Goal: Task Accomplishment & Management: Manage account settings

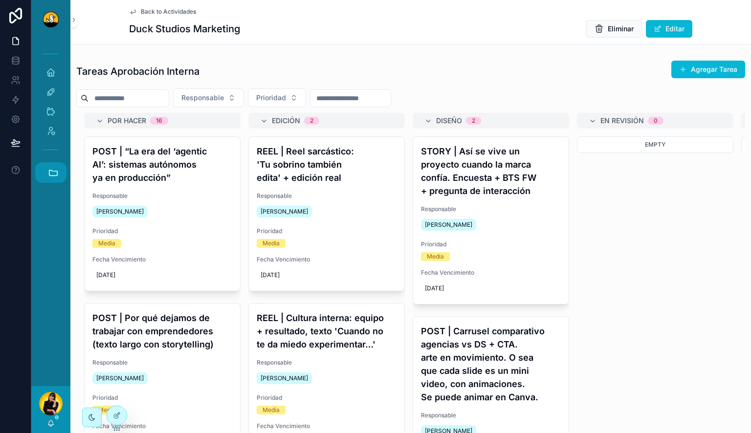
click at [59, 170] on button "Accesos rápidos" at bounding box center [50, 172] width 31 height 21
click at [51, 361] on span "F" at bounding box center [50, 357] width 11 height 11
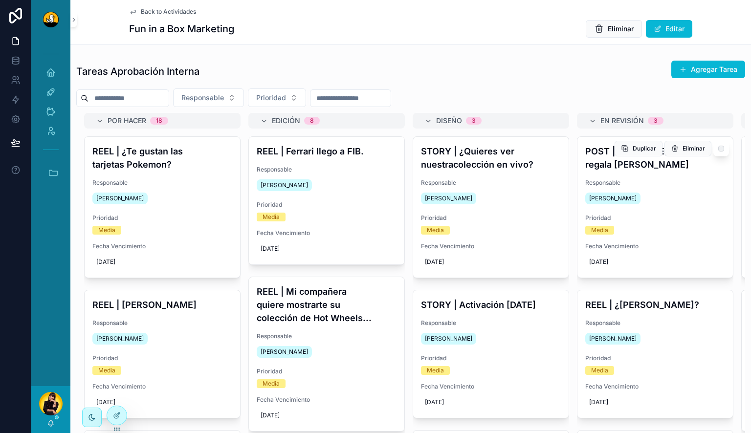
click at [662, 165] on h4 "POST | Este [DATE][PERSON_NAME] [PERSON_NAME] [PERSON_NAME]" at bounding box center [656, 158] width 140 height 26
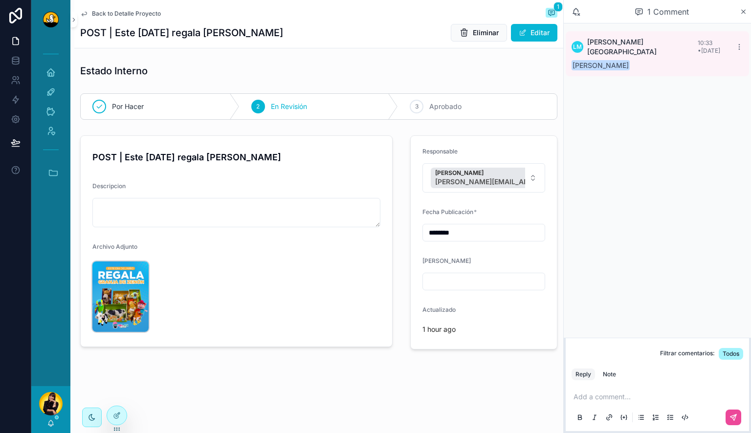
click at [102, 296] on img "scrollable content" at bounding box center [120, 297] width 56 height 70
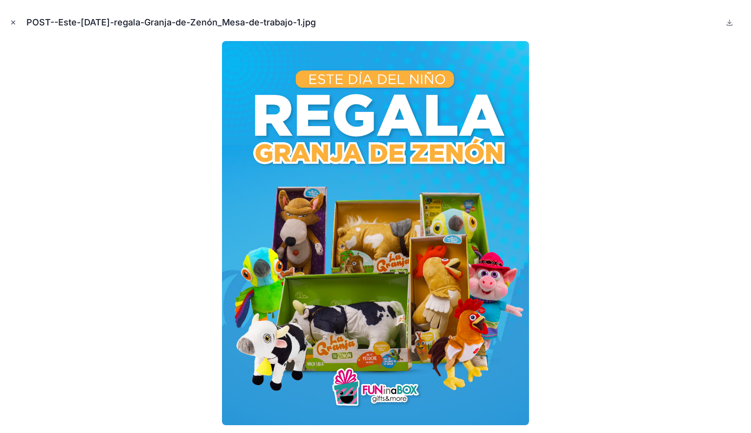
click at [11, 22] on icon "Close modal" at bounding box center [13, 22] width 7 height 7
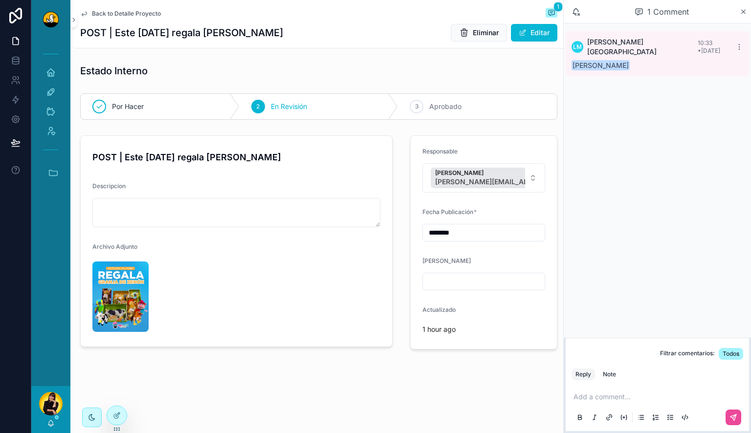
click at [99, 18] on span "Back to Detalle Proyecto" at bounding box center [126, 14] width 69 height 8
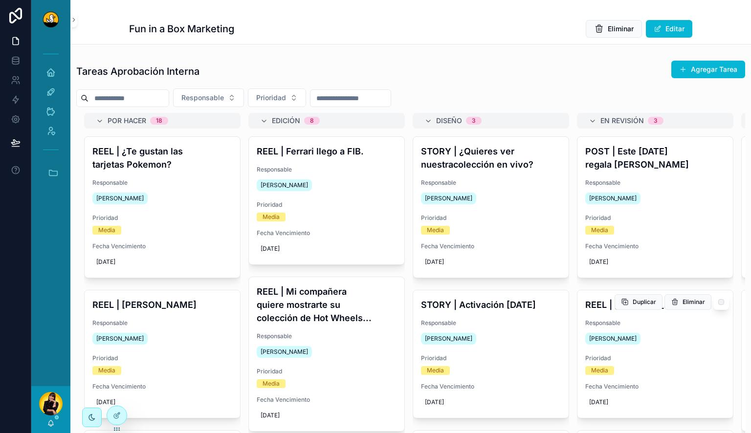
scroll to position [141, 0]
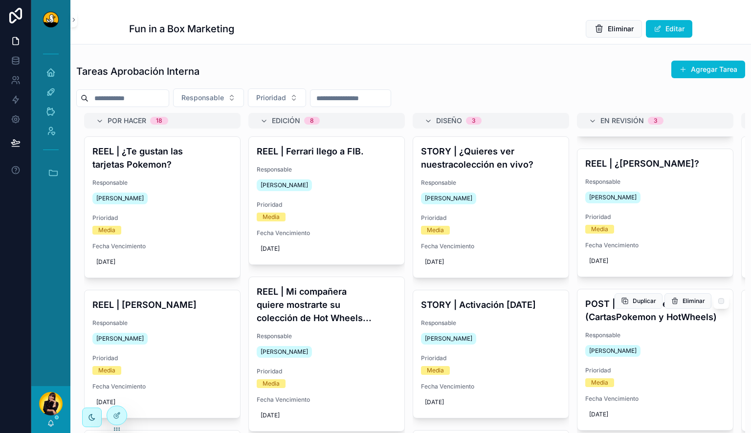
click at [661, 351] on div "[PERSON_NAME]" at bounding box center [656, 351] width 140 height 16
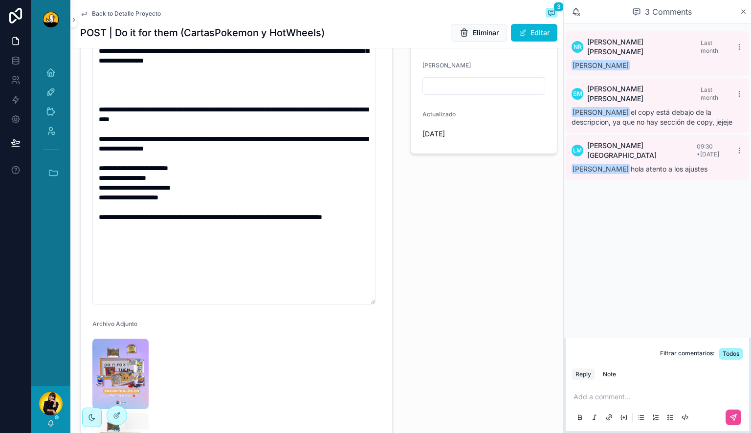
scroll to position [294, 0]
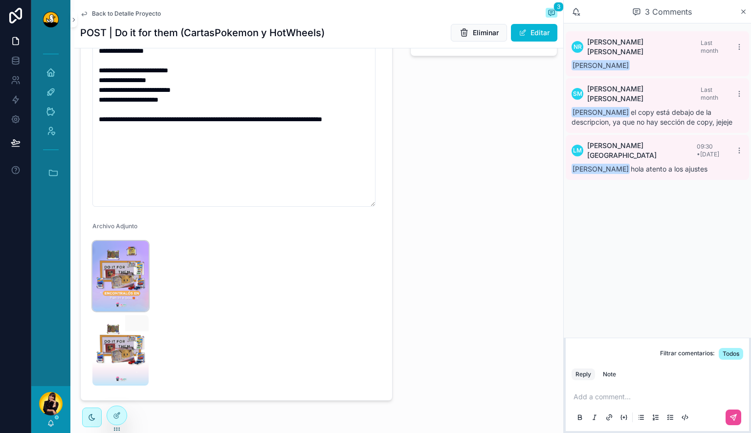
click at [122, 271] on img "scrollable content" at bounding box center [120, 276] width 56 height 70
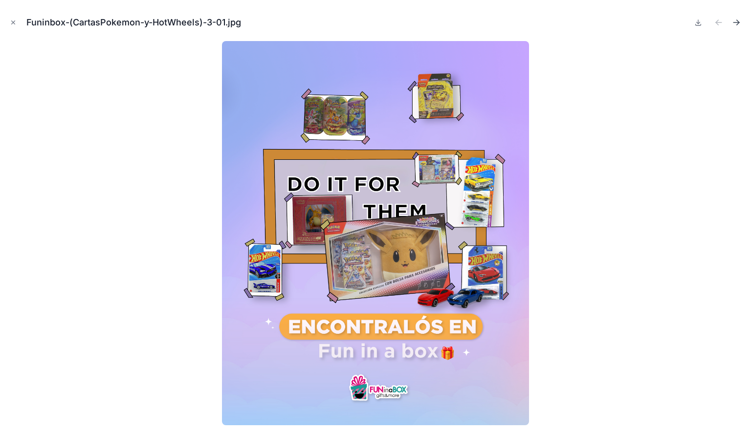
click at [741, 28] on button "Next file" at bounding box center [737, 23] width 14 height 14
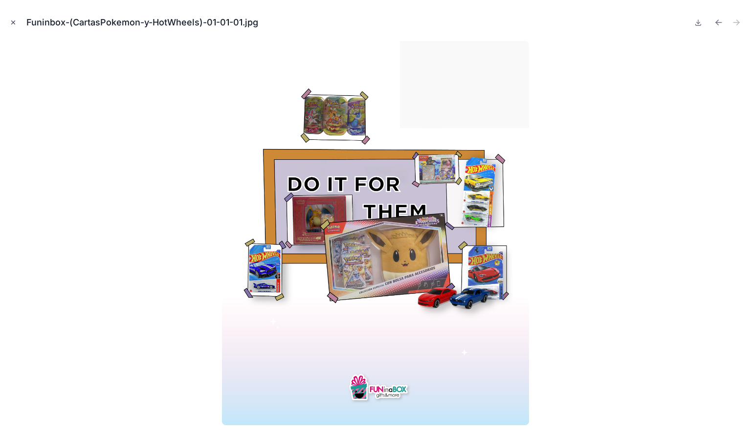
click at [10, 17] on button "Close modal" at bounding box center [13, 22] width 11 height 11
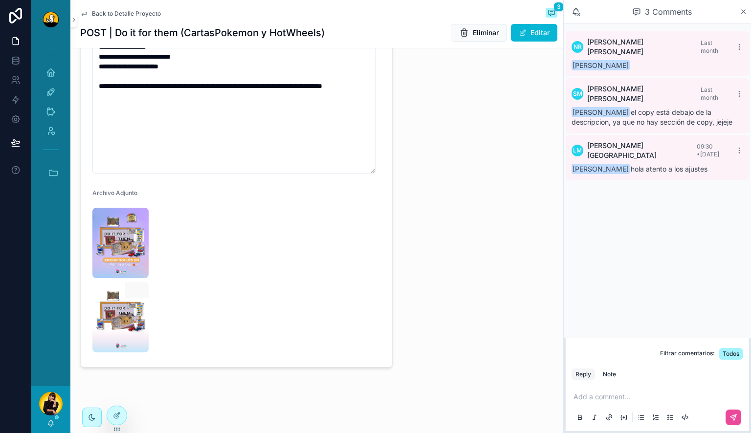
scroll to position [343, 0]
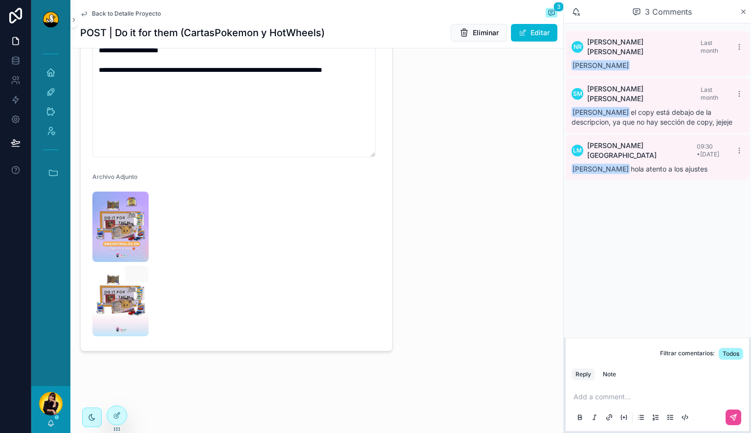
click at [633, 386] on div "Add a comment..." at bounding box center [658, 406] width 172 height 41
click at [636, 402] on div "Add a comment..." at bounding box center [658, 406] width 172 height 41
click at [635, 400] on p "scrollable content" at bounding box center [660, 397] width 172 height 10
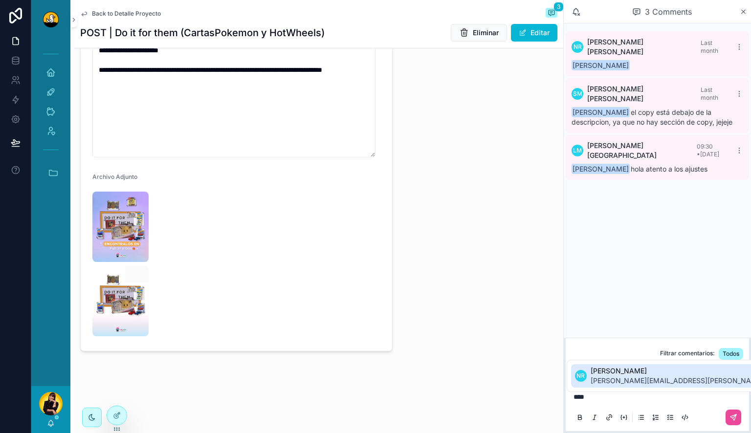
click at [633, 370] on span "[PERSON_NAME]" at bounding box center [706, 371] width 230 height 10
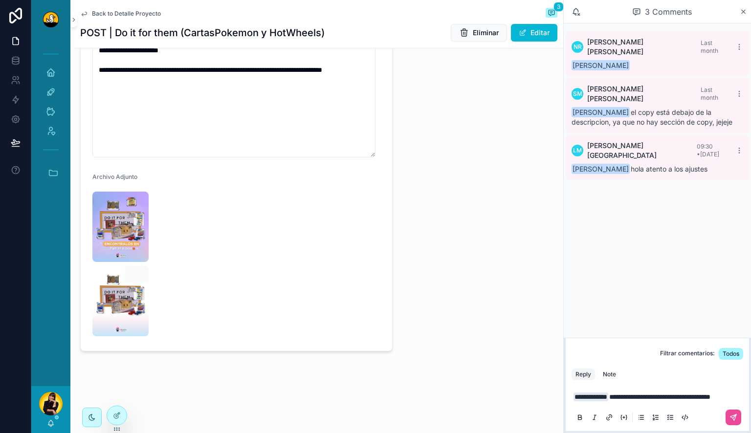
drag, startPoint x: 632, startPoint y: 370, endPoint x: 643, endPoint y: 395, distance: 27.2
click at [644, 395] on p "**********" at bounding box center [660, 397] width 172 height 10
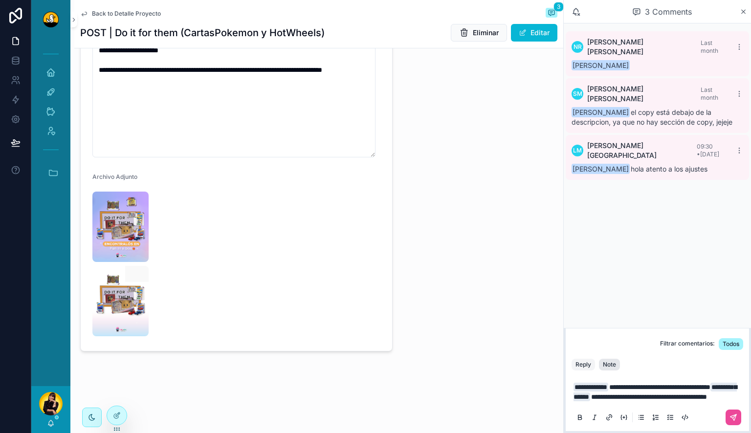
click at [615, 359] on button "Note" at bounding box center [609, 365] width 21 height 12
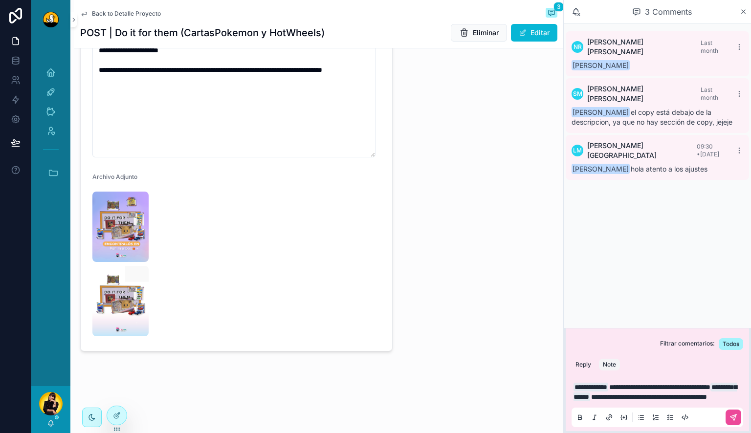
click at [705, 393] on p "**********" at bounding box center [660, 393] width 172 height 20
click at [732, 419] on icon "scrollable content" at bounding box center [734, 418] width 8 height 8
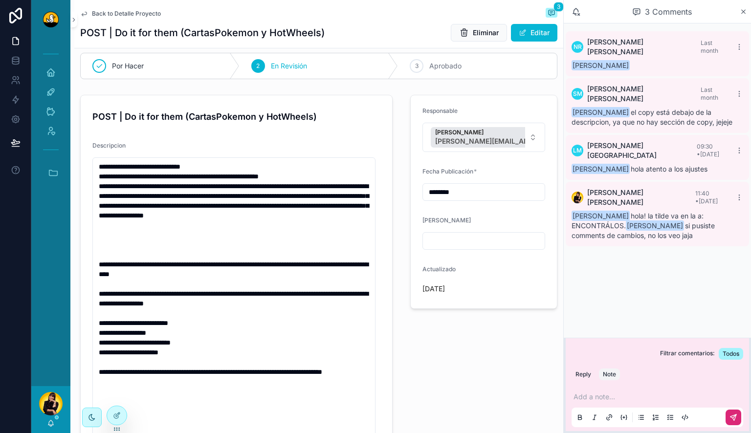
scroll to position [49, 0]
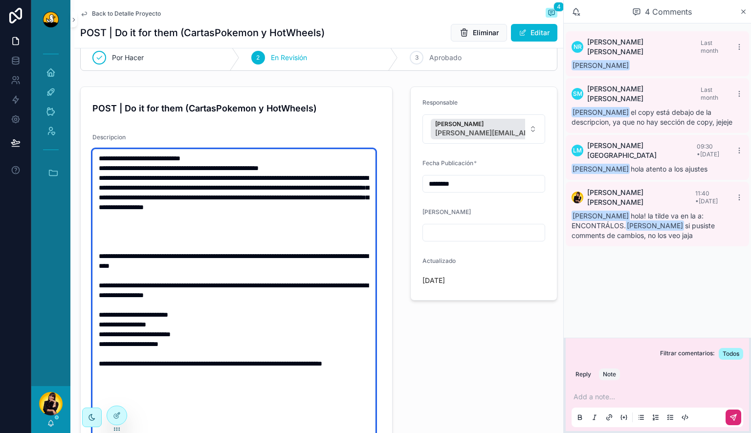
drag, startPoint x: 118, startPoint y: 180, endPoint x: 255, endPoint y: 212, distance: 140.7
click at [255, 212] on textarea "**********" at bounding box center [233, 300] width 283 height 302
click at [255, 217] on textarea "**********" at bounding box center [233, 300] width 283 height 302
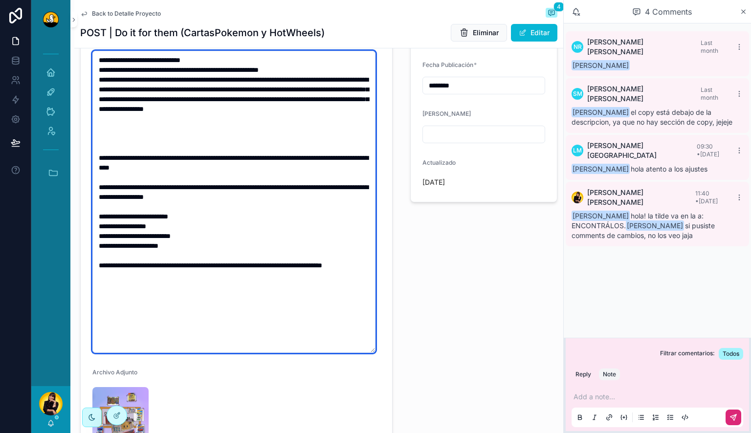
scroll to position [49, 0]
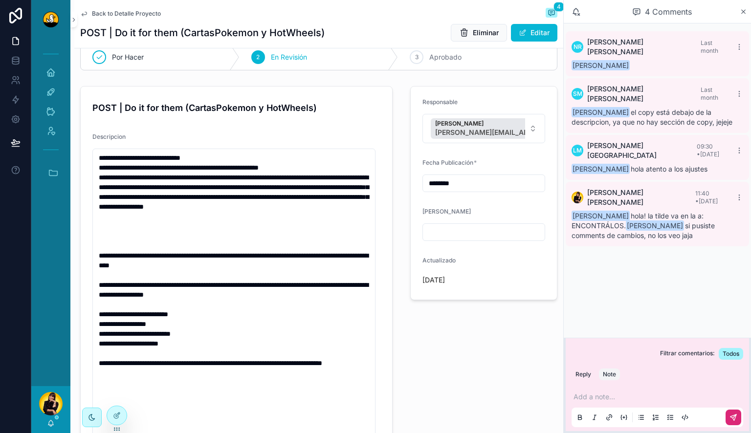
click at [503, 375] on div "Responsable Noelia Robles [EMAIL_ADDRESS][PERSON_NAME][DOMAIN_NAME] Fecha Publi…" at bounding box center [484, 365] width 159 height 567
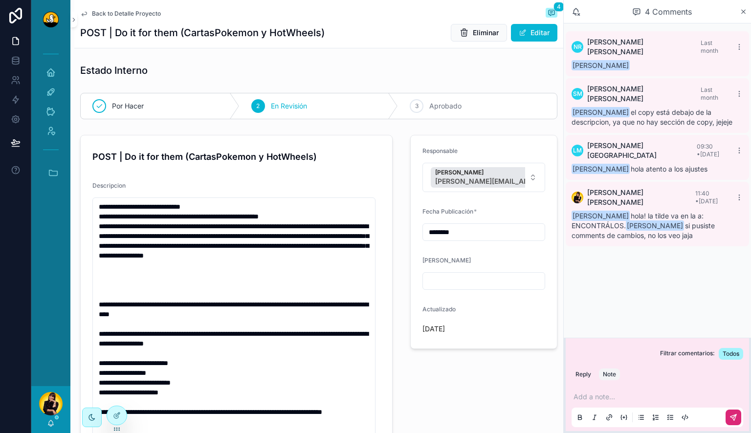
scroll to position [0, 0]
click at [119, 412] on icon at bounding box center [117, 416] width 8 height 8
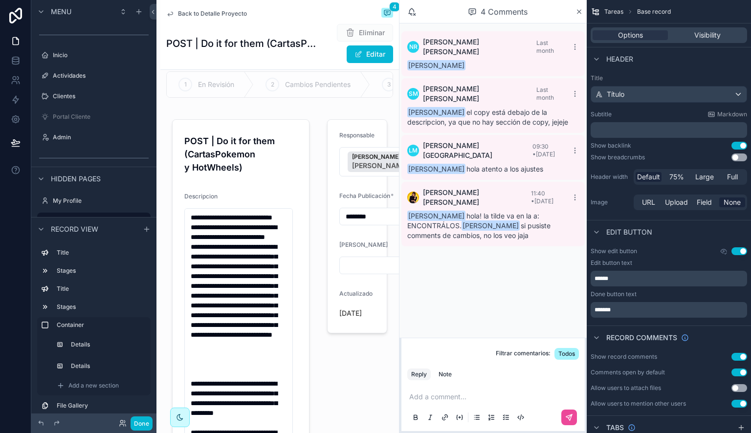
scroll to position [98, 0]
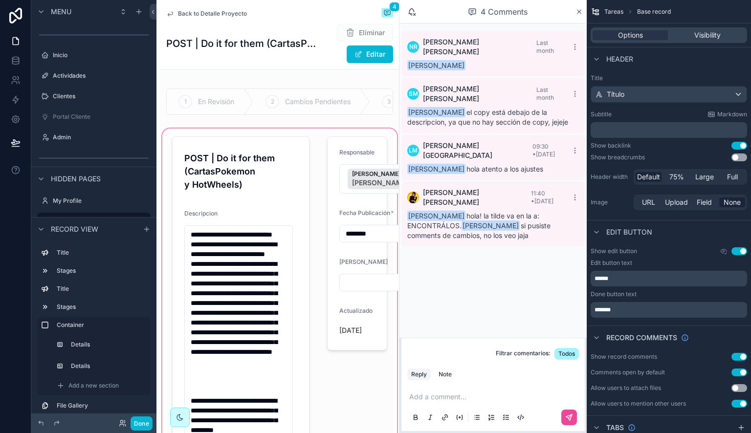
click at [307, 158] on div "scrollable content" at bounding box center [279, 433] width 239 height 613
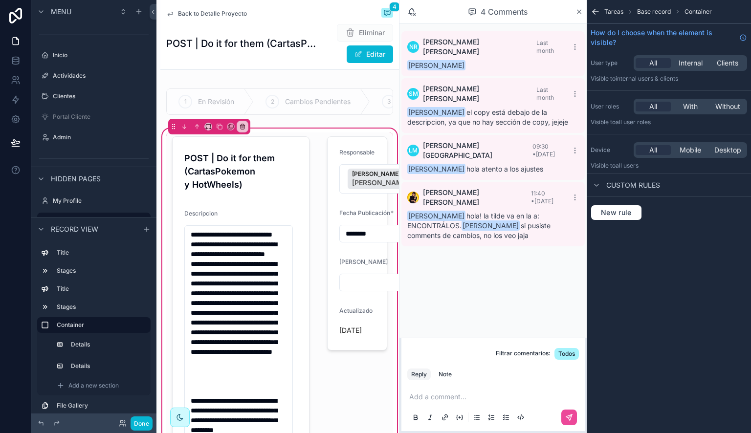
click at [281, 180] on div "scrollable content" at bounding box center [240, 433] width 149 height 601
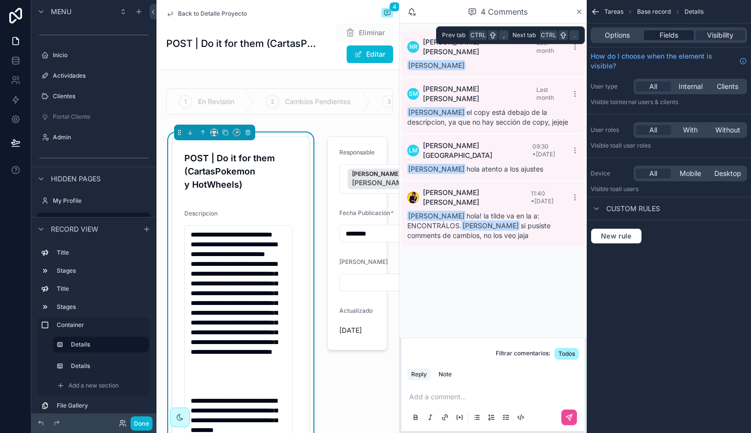
click at [673, 32] on span "Fields" at bounding box center [669, 35] width 19 height 10
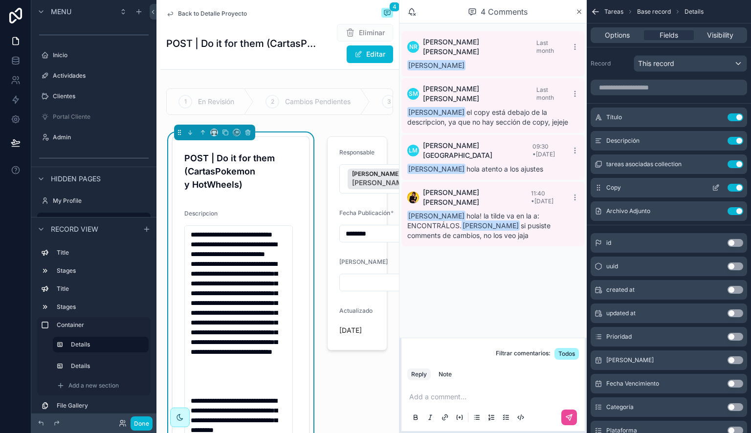
click at [718, 187] on icon "scrollable content" at bounding box center [716, 188] width 8 height 8
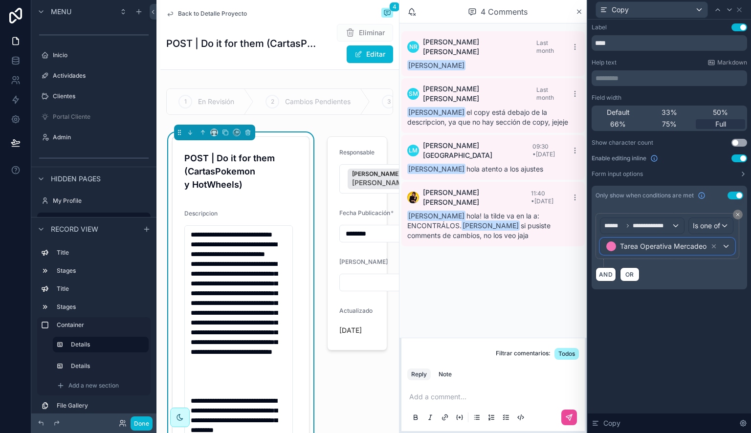
click at [726, 247] on div "Tarea Operativa Mercadeo" at bounding box center [668, 247] width 134 height 16
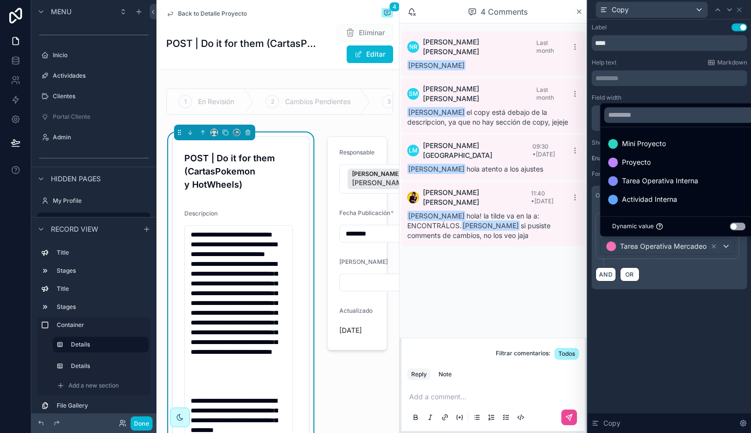
click at [722, 314] on div at bounding box center [669, 216] width 163 height 433
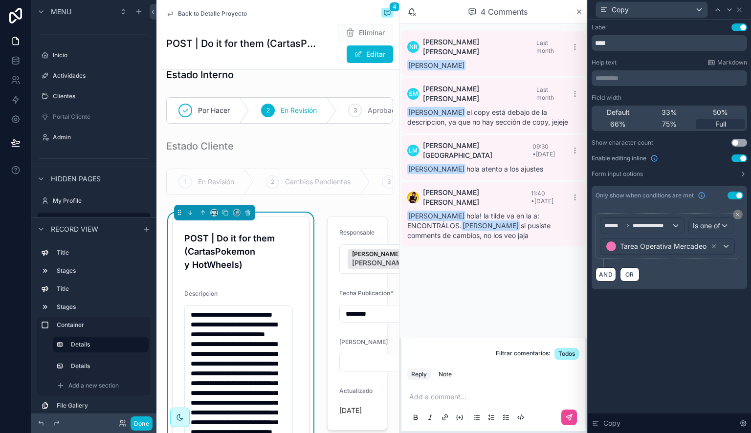
scroll to position [0, 0]
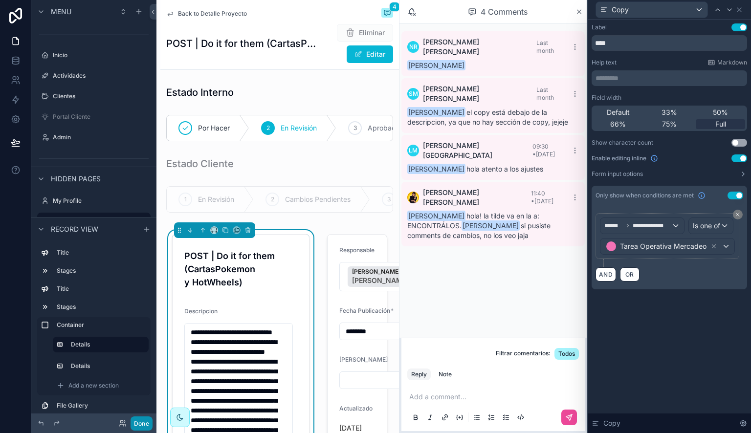
click at [148, 426] on button "Done" at bounding box center [142, 424] width 22 height 14
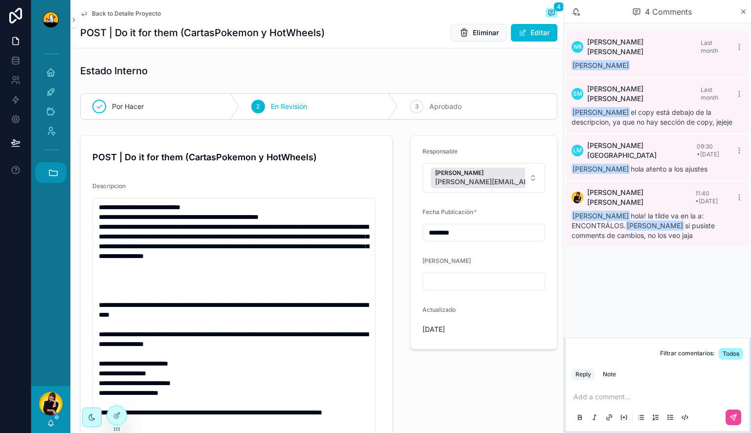
click at [53, 167] on button "Accesos rápidos" at bounding box center [50, 172] width 31 height 21
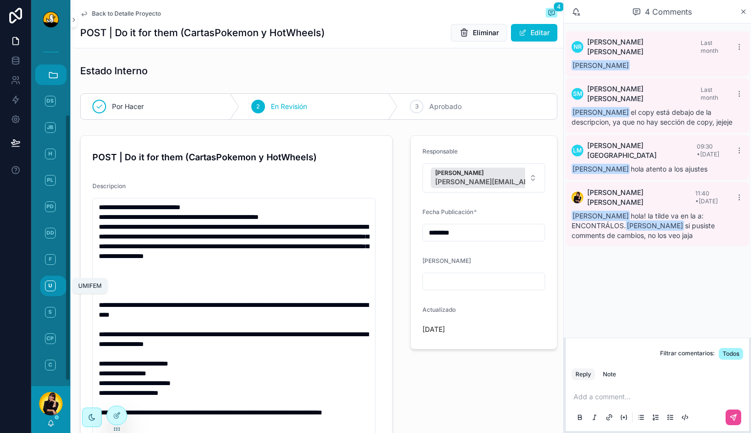
click at [48, 289] on span "U" at bounding box center [50, 286] width 11 height 11
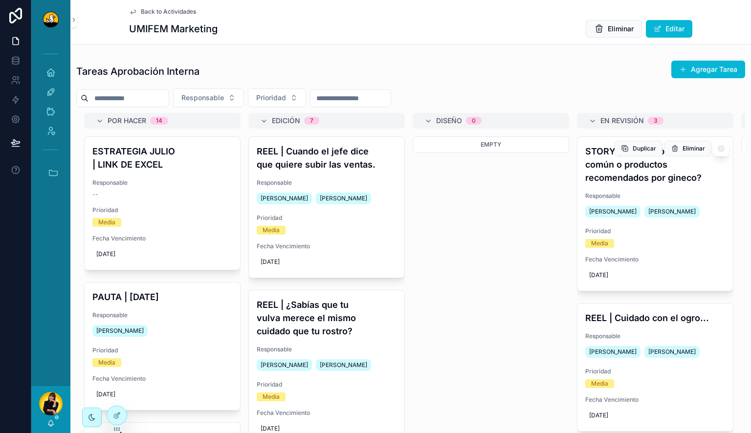
click at [689, 166] on h4 "STORY | ¿Usás jabón común o productos recomendados por gineco?" at bounding box center [656, 165] width 140 height 40
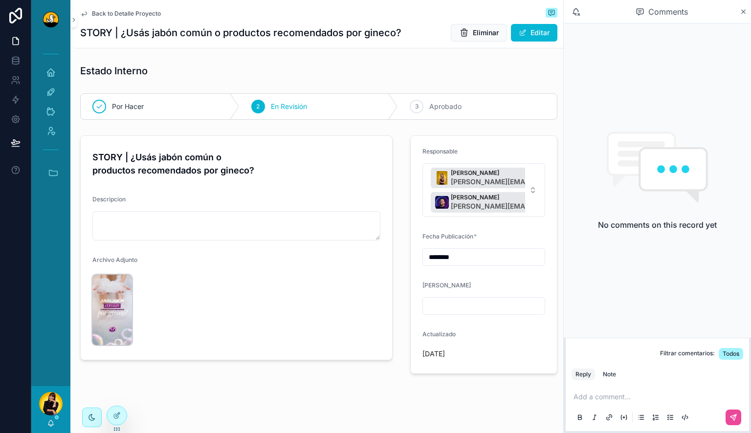
click at [118, 321] on img "scrollable content" at bounding box center [112, 310] width 40 height 70
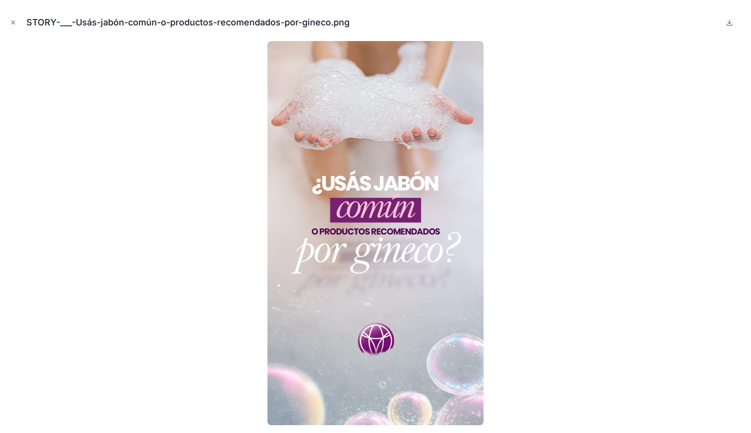
click at [611, 267] on div at bounding box center [376, 233] width 736 height 384
click at [10, 24] on icon "Close modal" at bounding box center [13, 22] width 7 height 7
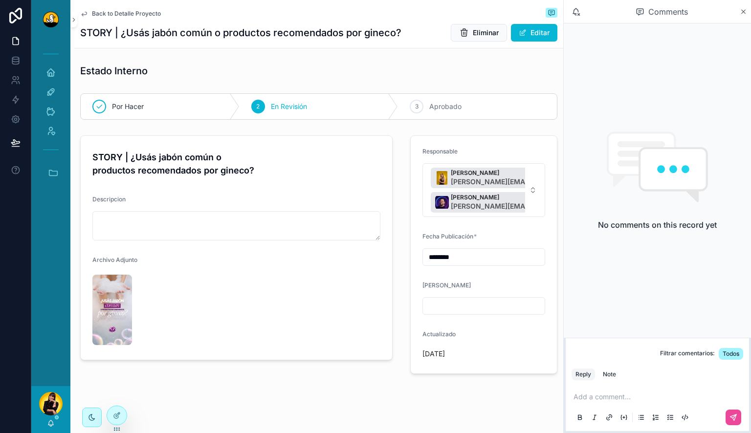
click at [122, 16] on span "Back to Detalle Proyecto" at bounding box center [126, 14] width 69 height 8
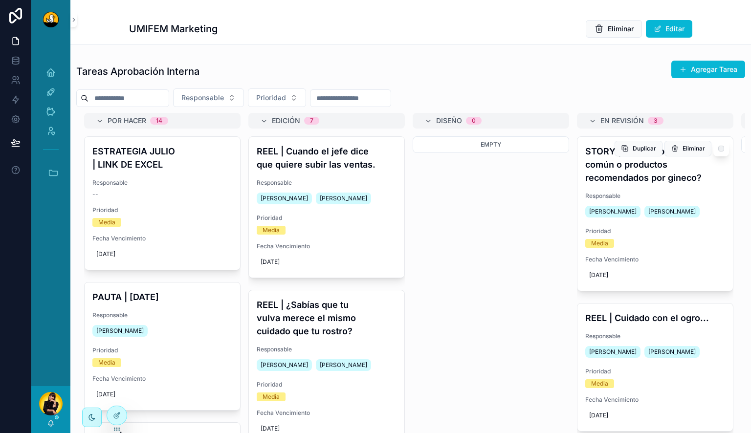
click at [650, 173] on h4 "STORY | ¿Usás jabón común o productos recomendados por gineco?" at bounding box center [656, 165] width 140 height 40
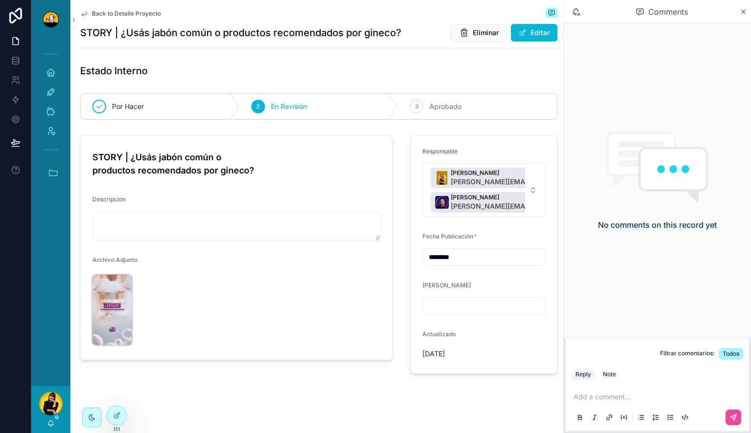
click at [128, 303] on img "scrollable content" at bounding box center [112, 310] width 40 height 70
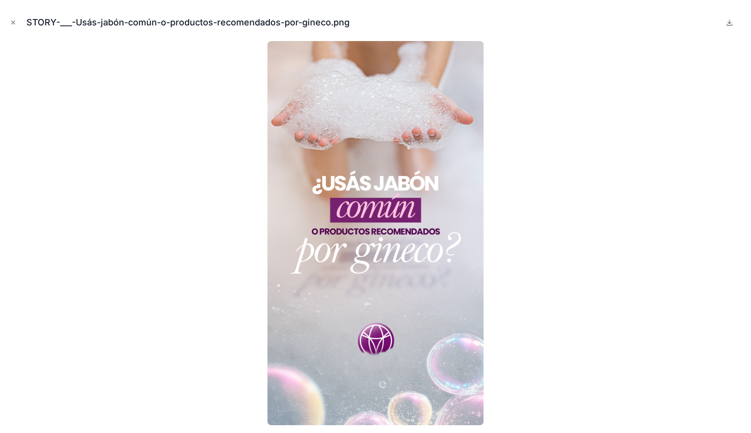
click at [646, 273] on div at bounding box center [376, 233] width 736 height 384
click at [12, 23] on icon "Close modal" at bounding box center [13, 22] width 3 height 3
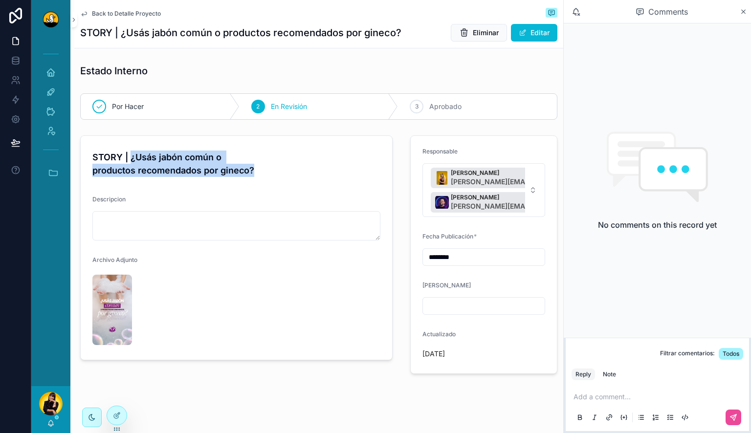
drag, startPoint x: 131, startPoint y: 158, endPoint x: 291, endPoint y: 165, distance: 160.6
click at [291, 165] on h4 "STORY | ¿Usás jabón común o productos recomendados por gineco?" at bounding box center [236, 164] width 288 height 26
click at [294, 174] on h4 "STORY | ¿Usás jabón común o productos recomendados por gineco?" at bounding box center [236, 164] width 288 height 26
click at [115, 310] on img "scrollable content" at bounding box center [112, 310] width 40 height 70
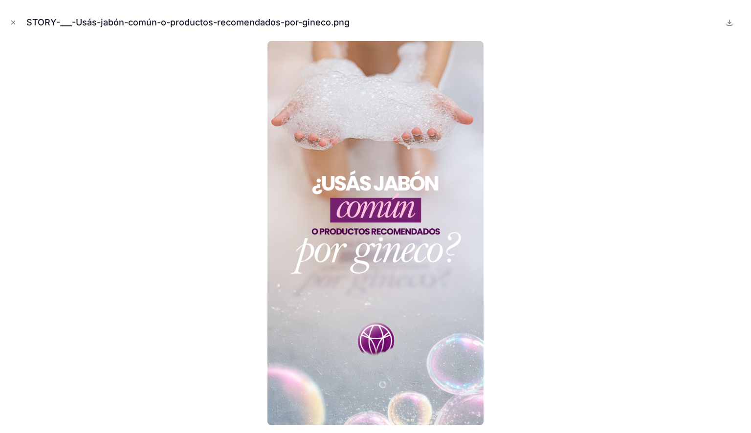
click at [167, 280] on div at bounding box center [376, 233] width 736 height 384
click at [17, 27] on button "Close modal" at bounding box center [13, 22] width 11 height 11
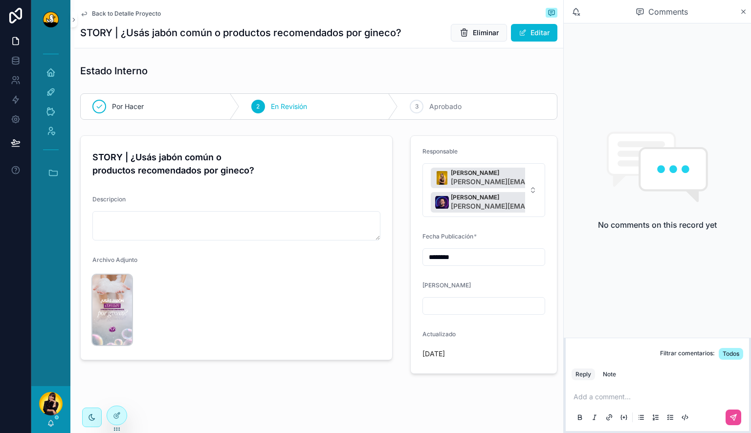
click at [128, 303] on img "scrollable content" at bounding box center [112, 310] width 40 height 70
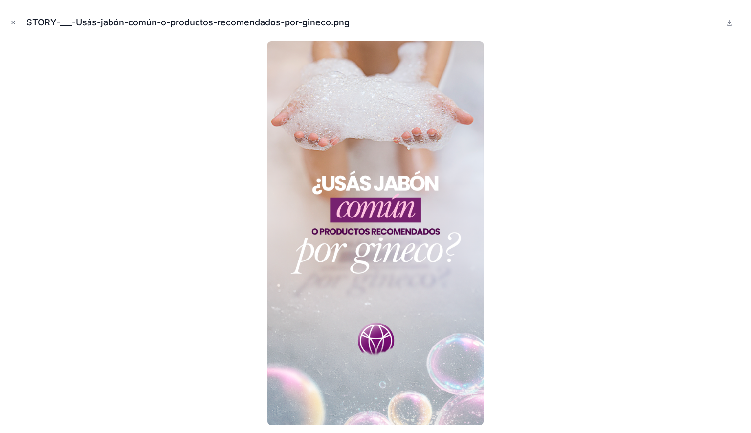
click at [663, 236] on div at bounding box center [376, 233] width 736 height 384
click at [14, 22] on icon "Close modal" at bounding box center [13, 22] width 3 height 3
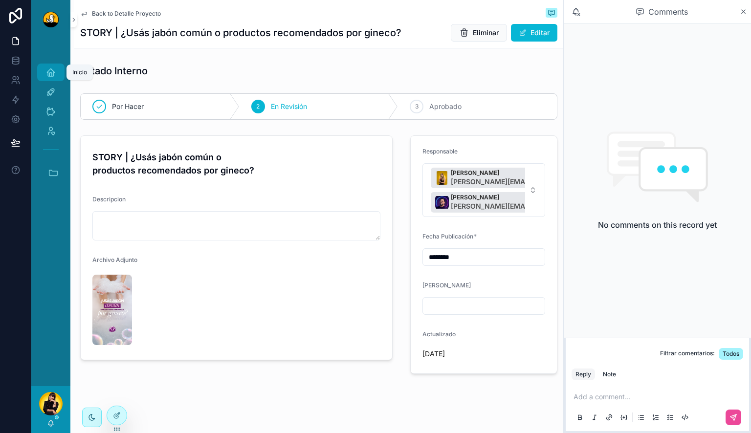
click at [52, 71] on icon "scrollable content" at bounding box center [51, 73] width 10 height 10
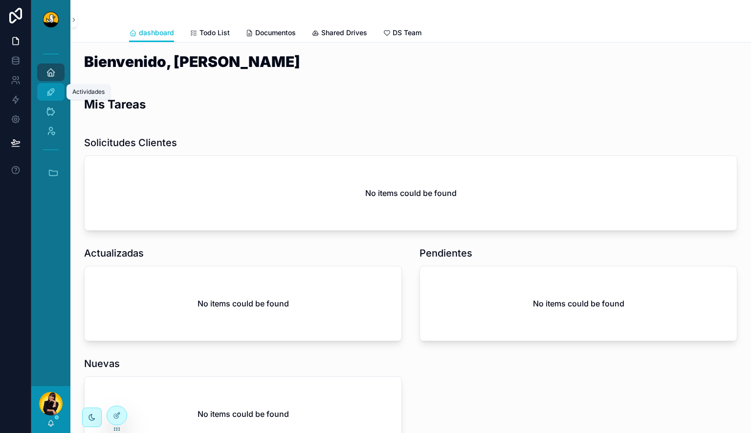
click at [47, 89] on icon "scrollable content" at bounding box center [51, 92] width 10 height 10
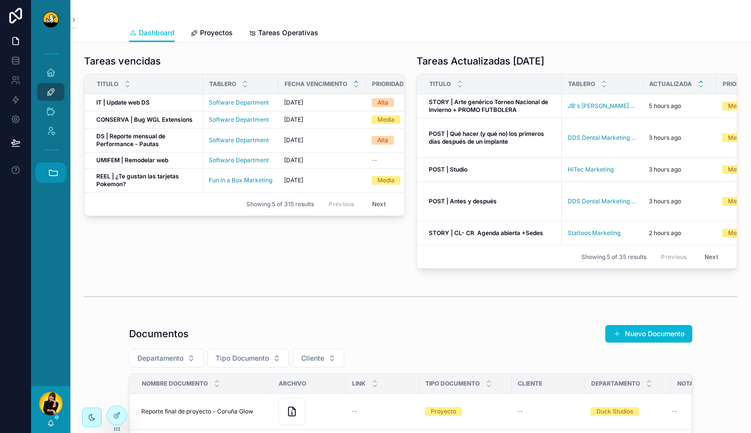
click at [52, 169] on icon "scrollable content" at bounding box center [53, 172] width 11 height 11
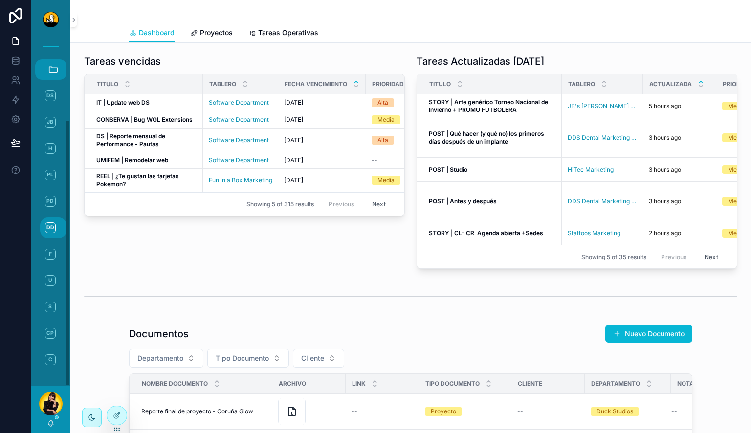
scroll to position [105, 0]
click at [49, 252] on span "F" at bounding box center [50, 253] width 11 height 11
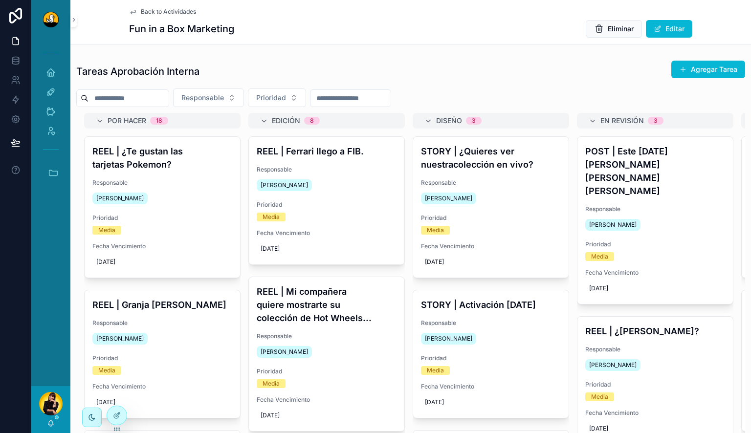
click at [666, 346] on span "Responsable" at bounding box center [656, 350] width 140 height 8
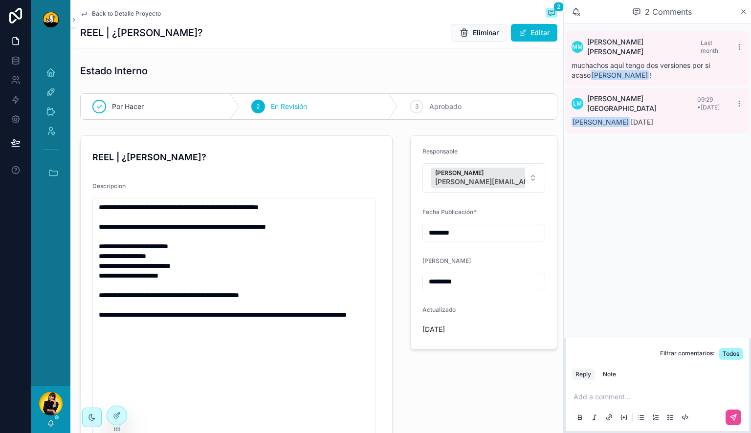
click at [109, 15] on span "Back to Detalle Proyecto" at bounding box center [126, 14] width 69 height 8
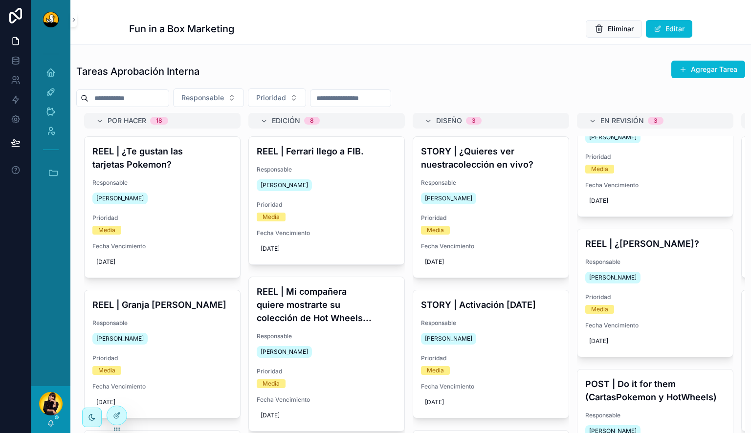
scroll to position [141, 0]
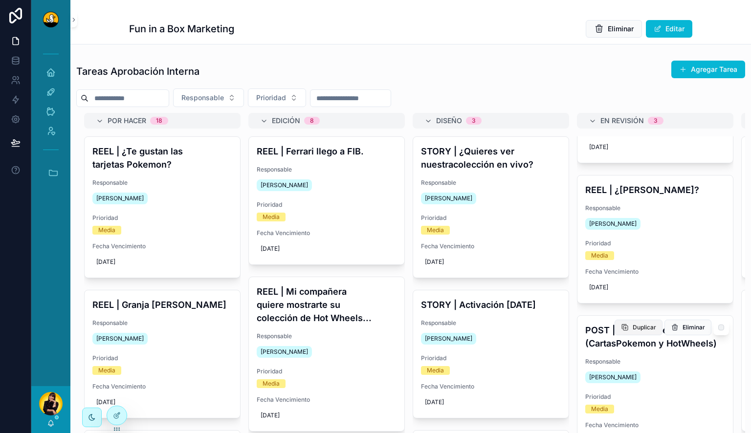
click at [655, 316] on div "Eliminar Duplicar" at bounding box center [672, 326] width 114 height 20
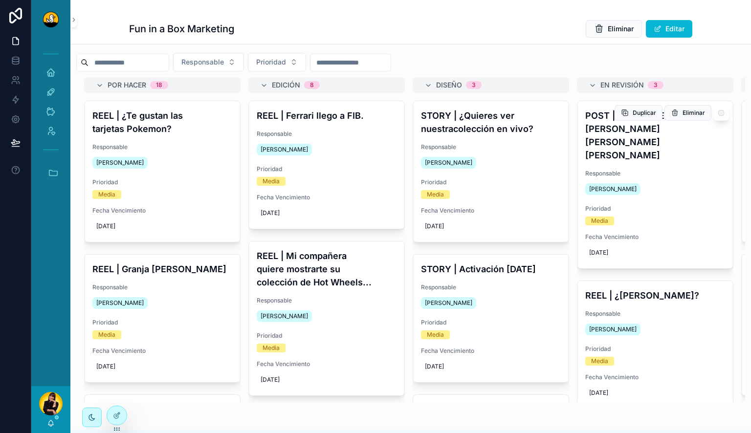
scroll to position [0, 0]
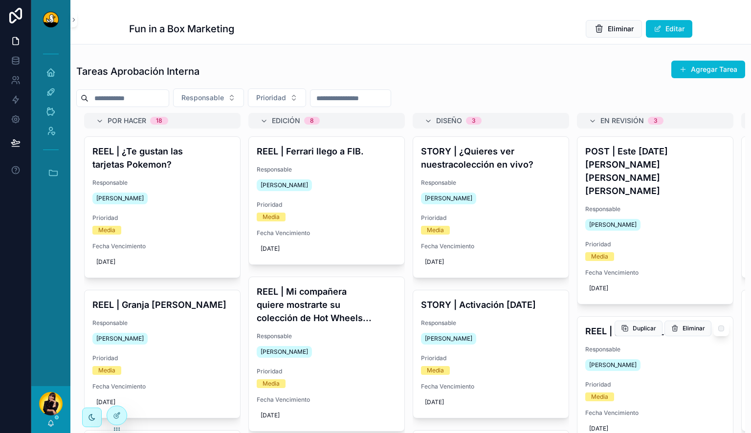
click at [589, 325] on h4 "REEL | ¿[PERSON_NAME]?" at bounding box center [656, 331] width 140 height 13
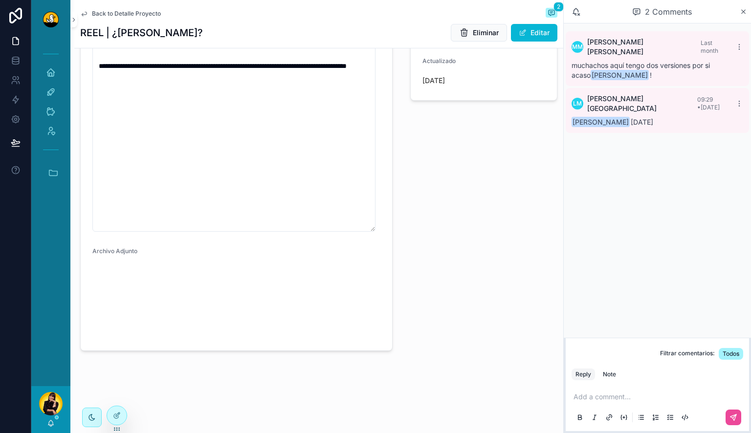
scroll to position [323, 0]
click at [117, 266] on video "scrollable content" at bounding box center [125, 282] width 66 height 33
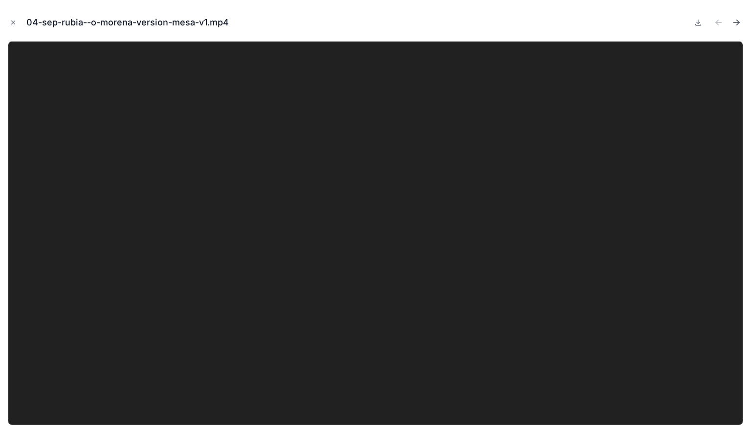
click at [739, 24] on icon "Next file" at bounding box center [737, 23] width 10 height 10
click at [724, 19] on button "Previous file" at bounding box center [719, 23] width 14 height 14
click at [16, 17] on button "Close modal" at bounding box center [13, 22] width 11 height 11
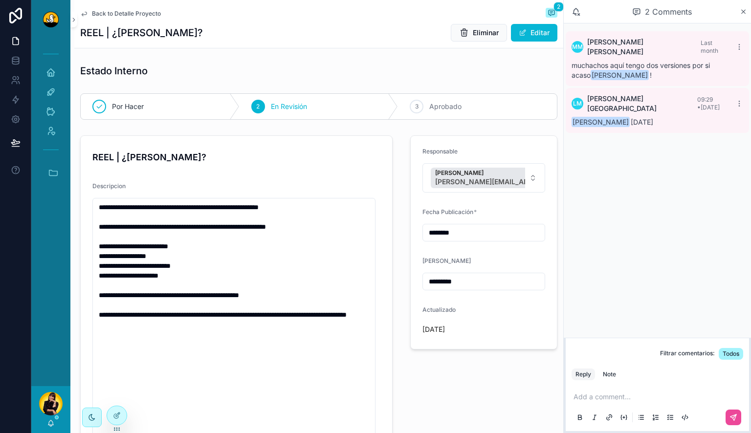
click at [104, 13] on span "Back to Detalle Proyecto" at bounding box center [126, 14] width 69 height 8
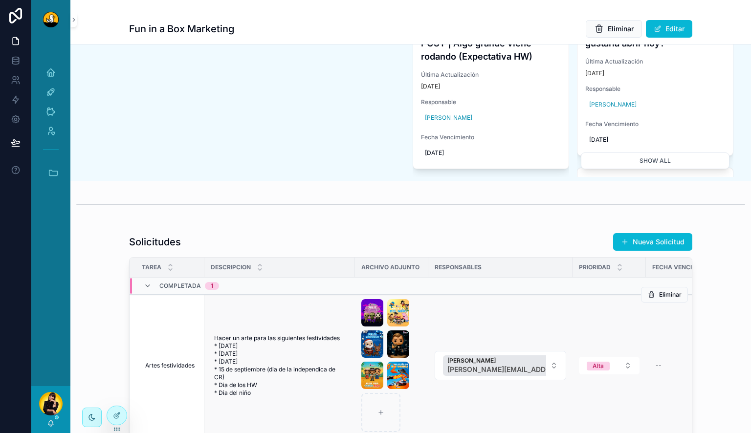
scroll to position [832, 0]
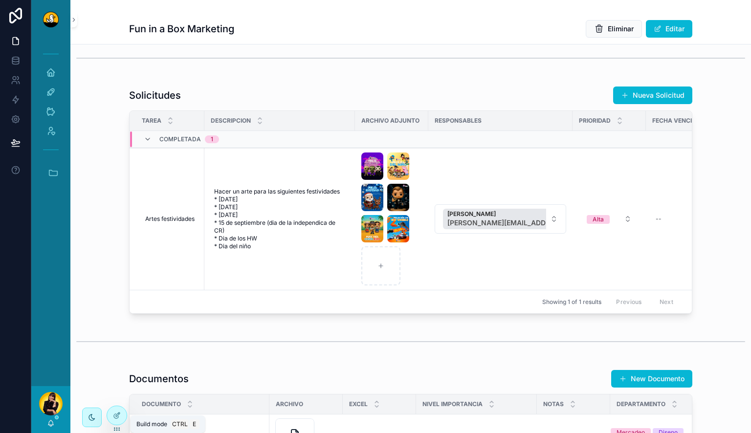
drag, startPoint x: 123, startPoint y: 414, endPoint x: 149, endPoint y: 402, distance: 28.5
click at [123, 414] on div at bounding box center [117, 415] width 20 height 19
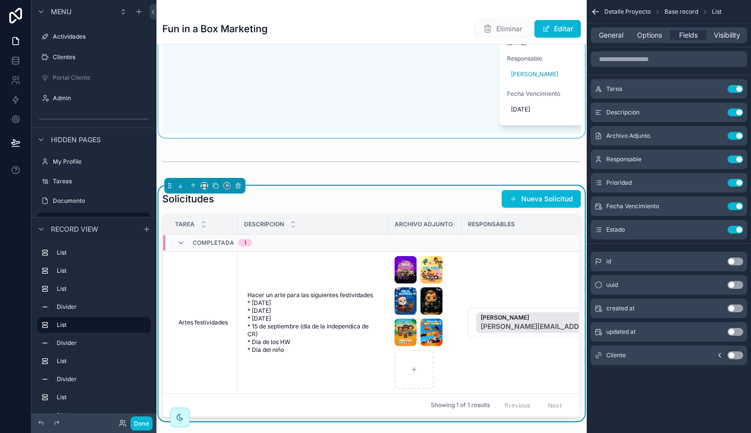
scroll to position [1174, 0]
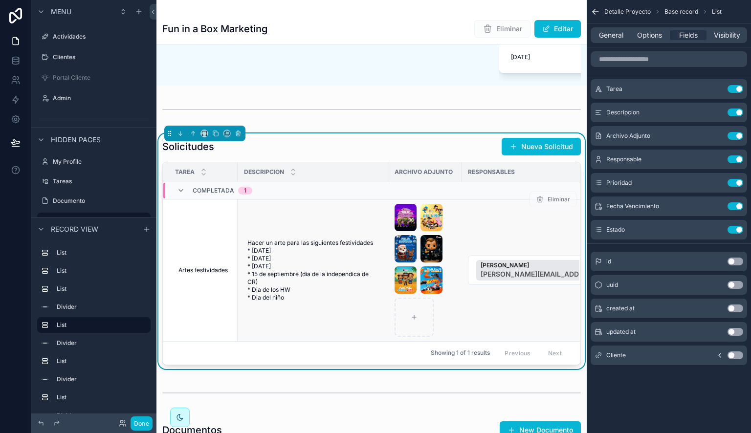
drag, startPoint x: 604, startPoint y: 40, endPoint x: 559, endPoint y: 277, distance: 241.5
click at [604, 40] on span "General" at bounding box center [611, 35] width 24 height 10
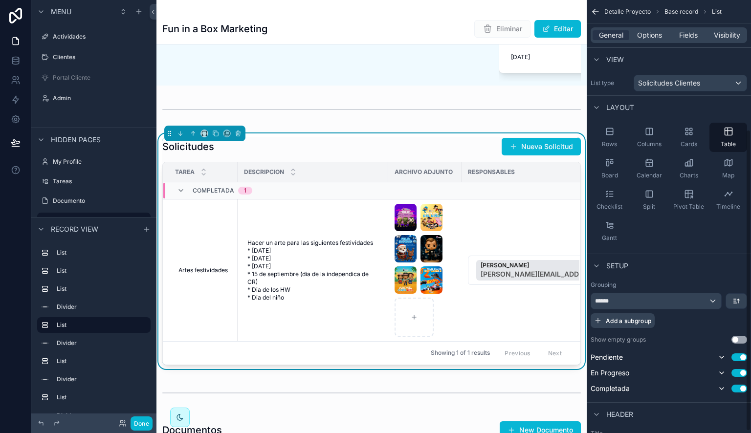
scroll to position [188, 0]
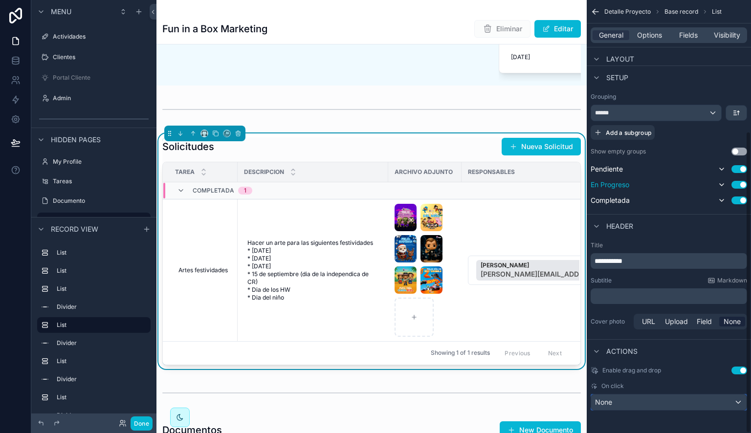
click at [671, 395] on div "None" at bounding box center [669, 403] width 156 height 16
click at [737, 401] on div "None" at bounding box center [669, 403] width 156 height 16
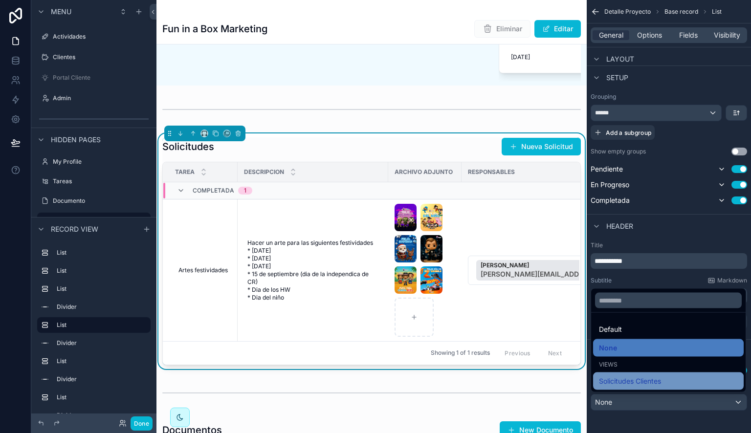
click at [721, 379] on div "Solicitudes Clientes" at bounding box center [668, 382] width 139 height 12
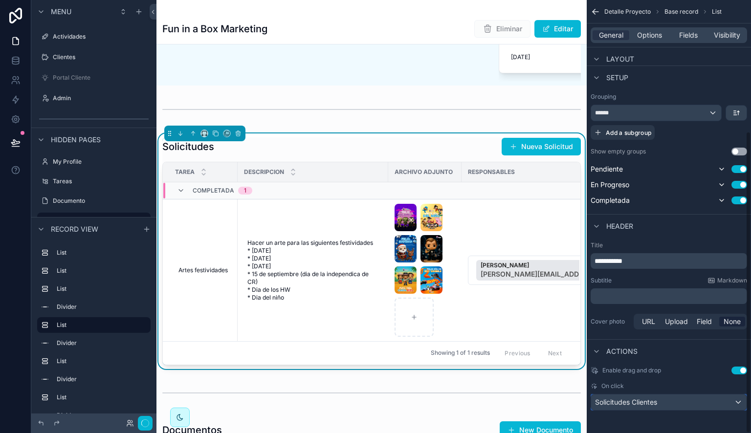
click at [717, 401] on div "Solicitudes Clientes" at bounding box center [669, 403] width 156 height 16
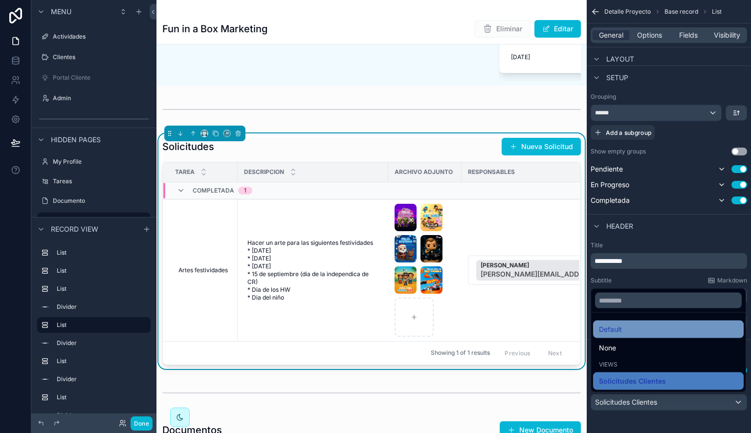
click at [675, 329] on div "Default" at bounding box center [668, 330] width 139 height 12
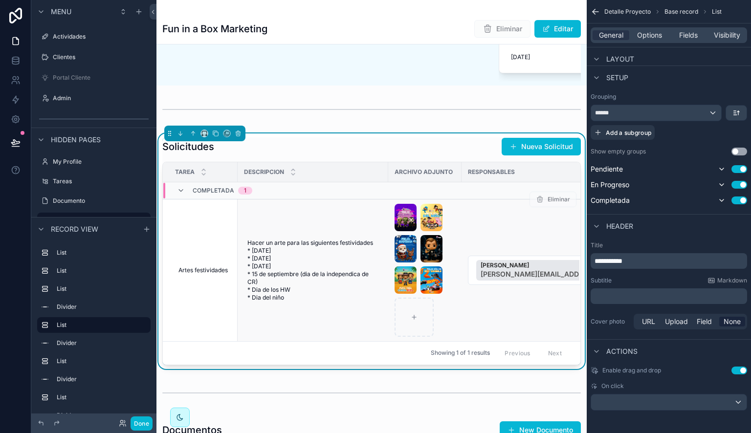
click at [218, 257] on td "Artes festividades Artes festividades" at bounding box center [200, 270] width 75 height 142
click at [146, 424] on button "Done" at bounding box center [142, 424] width 22 height 14
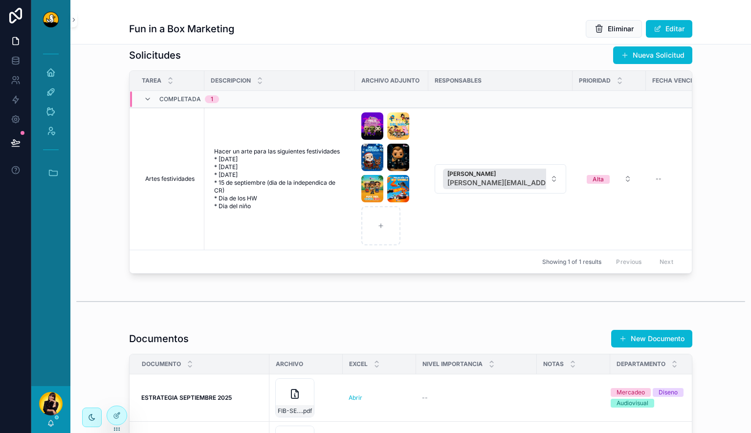
scroll to position [832, 0]
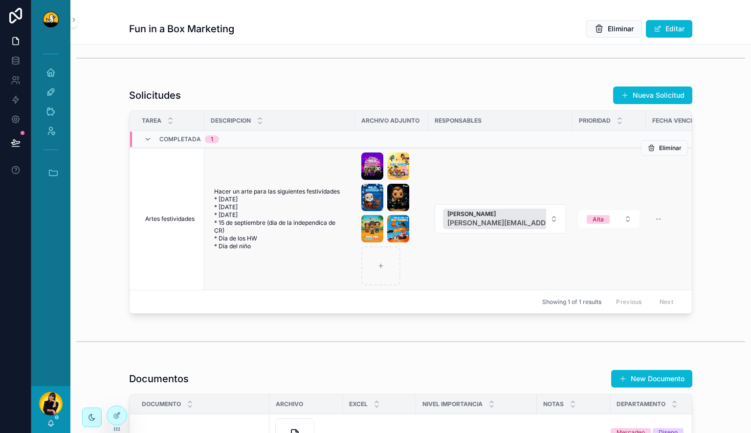
click at [190, 189] on td "Artes festividades Artes festividades" at bounding box center [167, 219] width 75 height 142
click at [312, 186] on td "Hacer un arte para las siguientes festividades * Navidad * Año nuevo * Hallowee…" at bounding box center [279, 219] width 151 height 142
click at [463, 195] on td "Lewis Montenegro lewis.montenegro@duckstudios.net" at bounding box center [501, 219] width 144 height 142
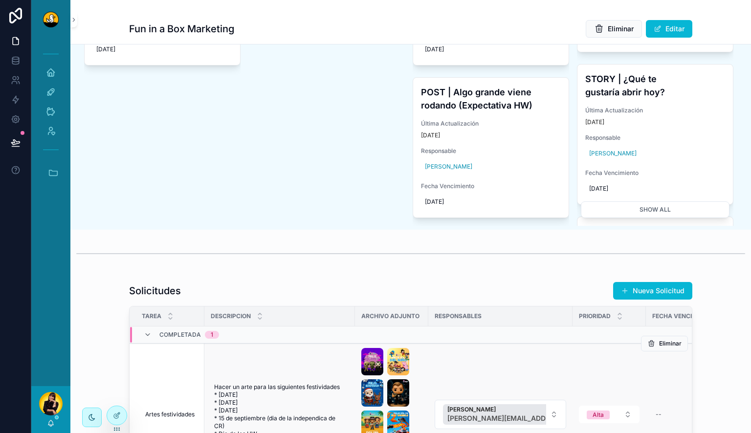
scroll to position [783, 0]
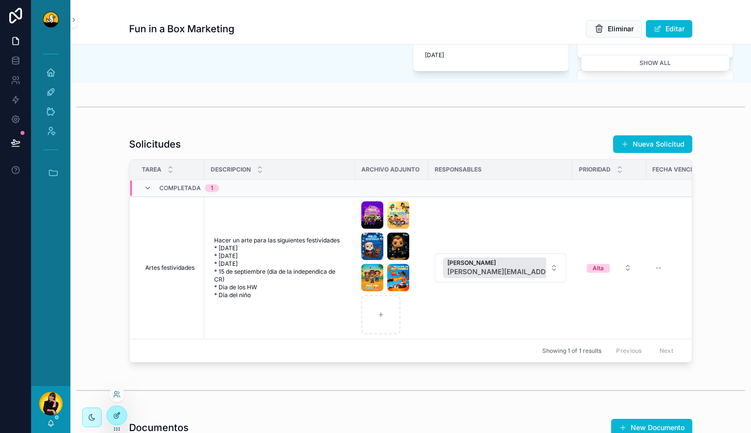
click at [122, 422] on div at bounding box center [117, 415] width 20 height 19
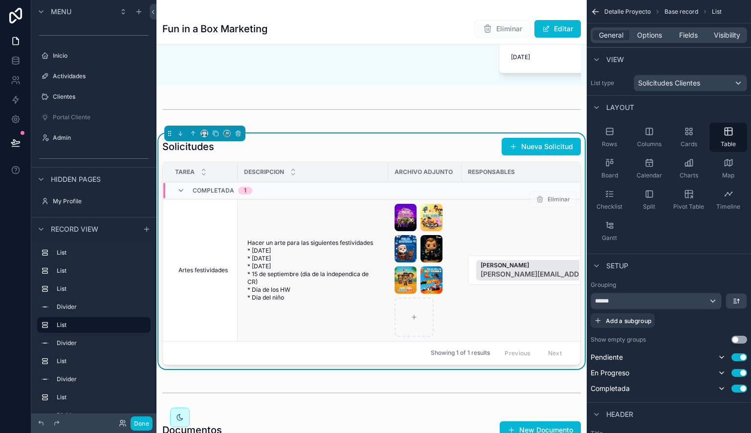
scroll to position [40, 0]
click at [337, 235] on td "Hacer un arte para las siguientes festividades * Navidad * Año nuevo * Hallowee…" at bounding box center [313, 270] width 151 height 142
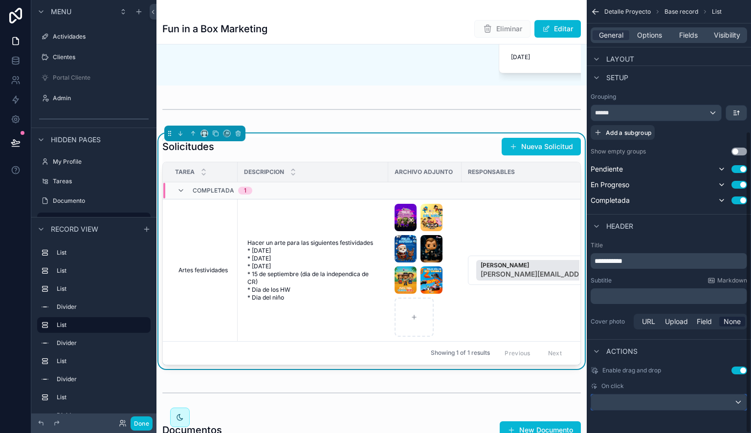
click at [685, 397] on div "scrollable content" at bounding box center [669, 403] width 156 height 16
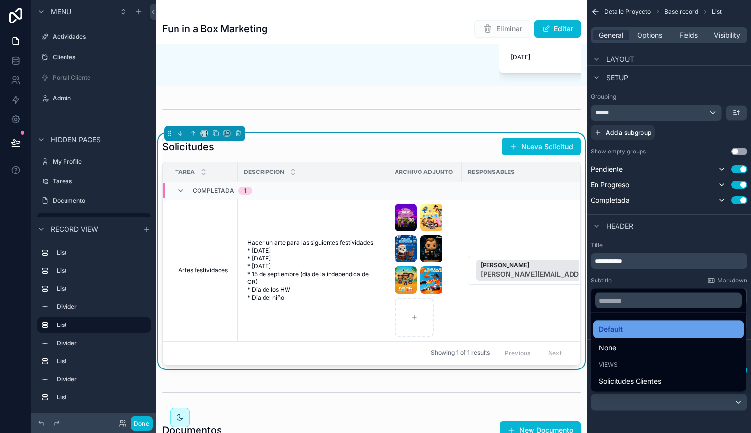
click at [677, 330] on div "Default" at bounding box center [668, 330] width 139 height 12
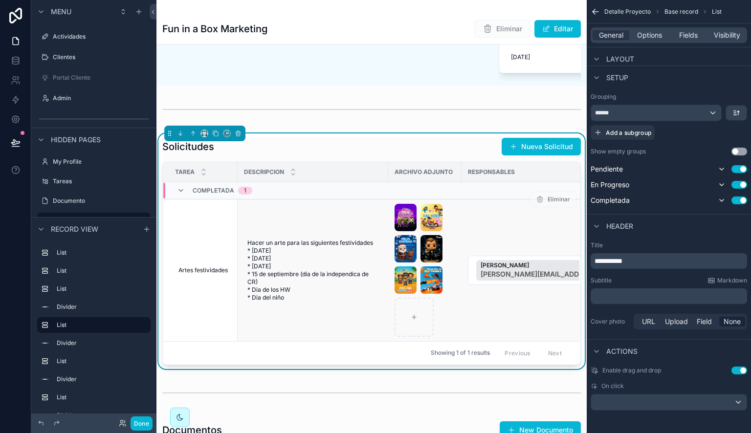
click at [225, 331] on td "Artes festividades Artes festividades" at bounding box center [200, 270] width 75 height 142
click at [706, 397] on div "scrollable content" at bounding box center [669, 403] width 156 height 16
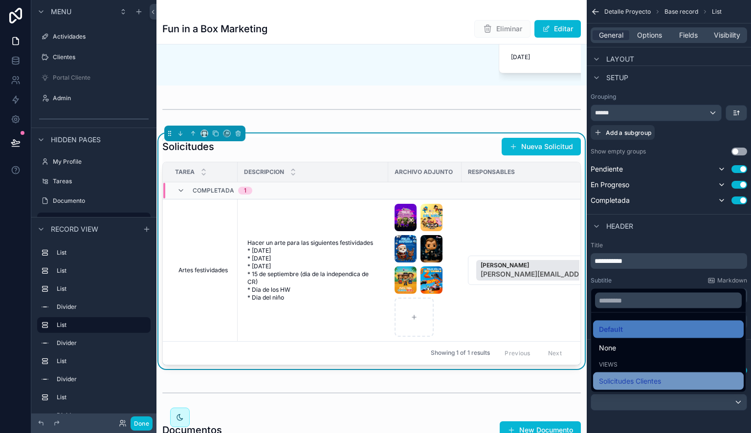
click at [684, 380] on div "Solicitudes Clientes" at bounding box center [668, 382] width 139 height 12
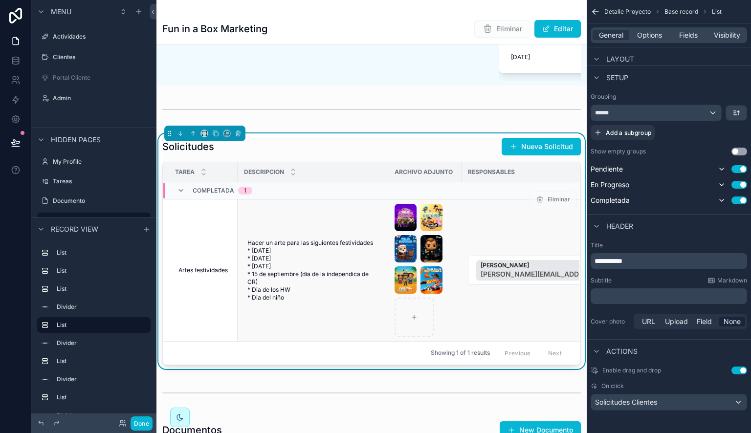
click at [209, 263] on td "Artes festividades Artes festividades" at bounding box center [200, 270] width 75 height 142
click at [276, 236] on td "Hacer un arte para las siguientes festividades * Navidad * Año nuevo * Hallowee…" at bounding box center [313, 270] width 151 height 142
click at [530, 252] on div "Eliminar" at bounding box center [553, 200] width 47 height 142
click at [520, 254] on td "Lewis Montenegro lewis.montenegro@duckstudios.net" at bounding box center [534, 270] width 144 height 142
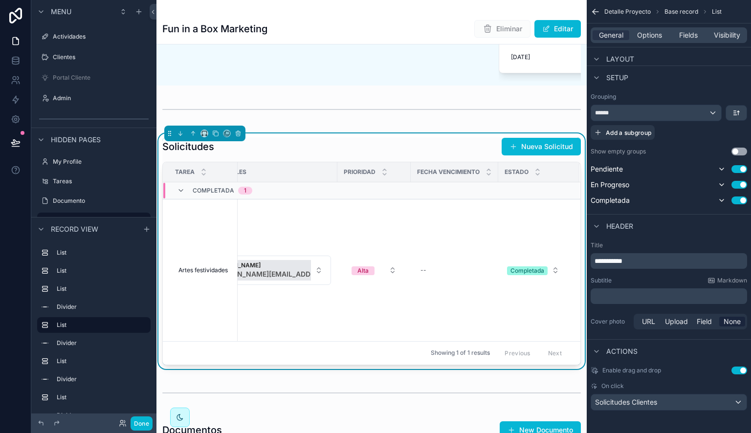
scroll to position [0, 0]
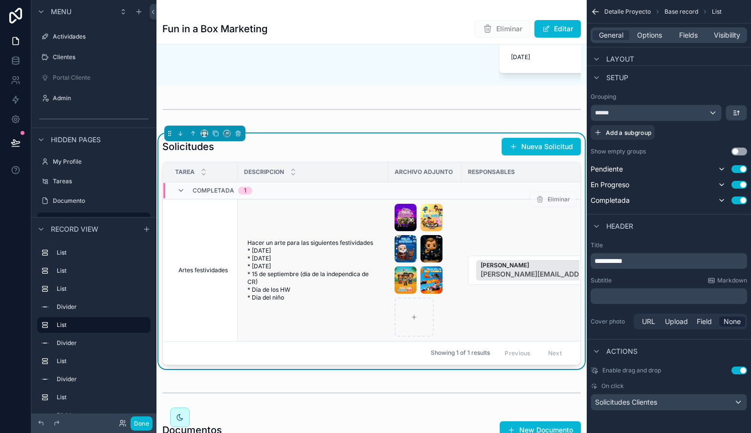
click at [231, 237] on td "Artes festividades Artes festividades" at bounding box center [200, 270] width 75 height 142
click at [649, 40] on div "General Options Fields Visibility" at bounding box center [669, 35] width 157 height 16
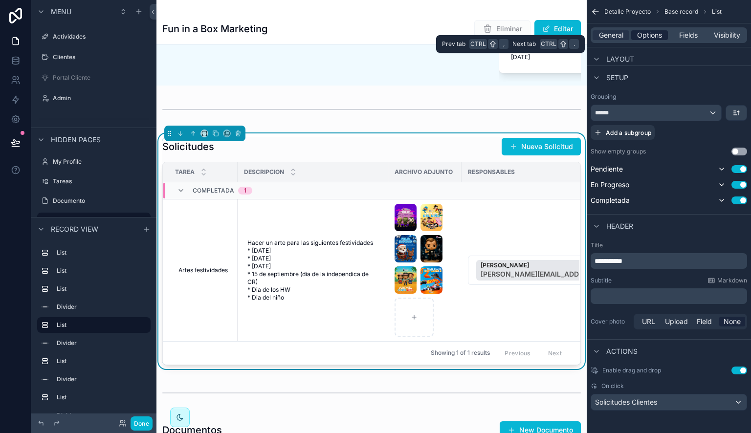
click at [651, 38] on span "Options" at bounding box center [649, 35] width 25 height 10
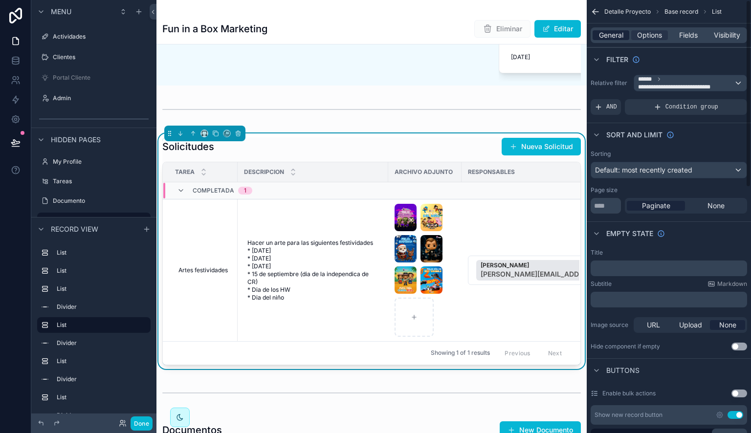
click at [612, 35] on span "General" at bounding box center [611, 35] width 24 height 10
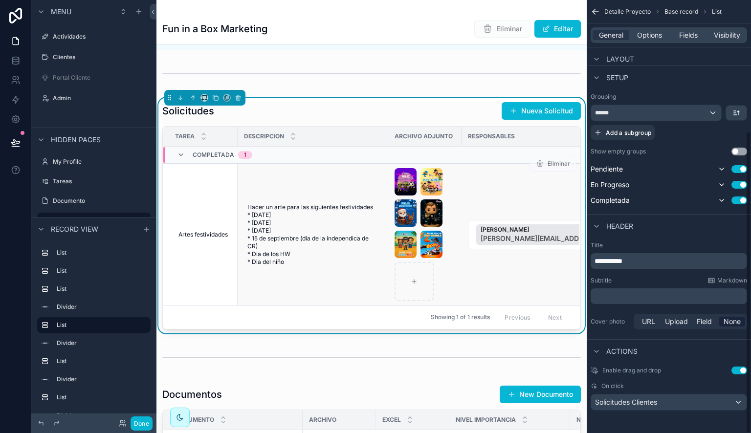
scroll to position [1223, 0]
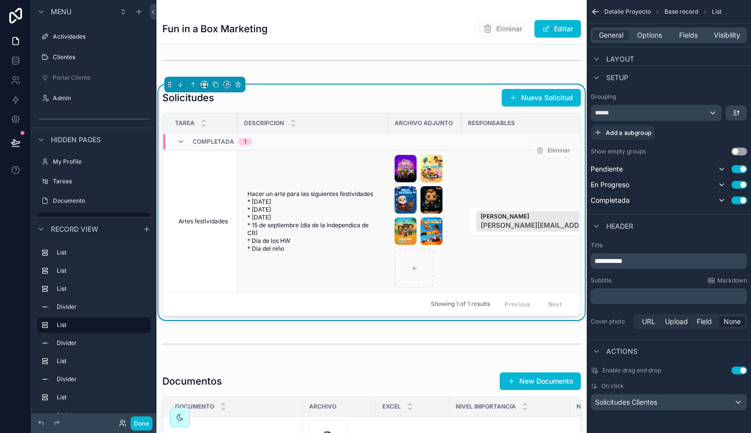
click at [211, 293] on td "Artes festividades Artes festividades" at bounding box center [200, 221] width 75 height 142
click at [145, 422] on button "Done" at bounding box center [142, 424] width 22 height 14
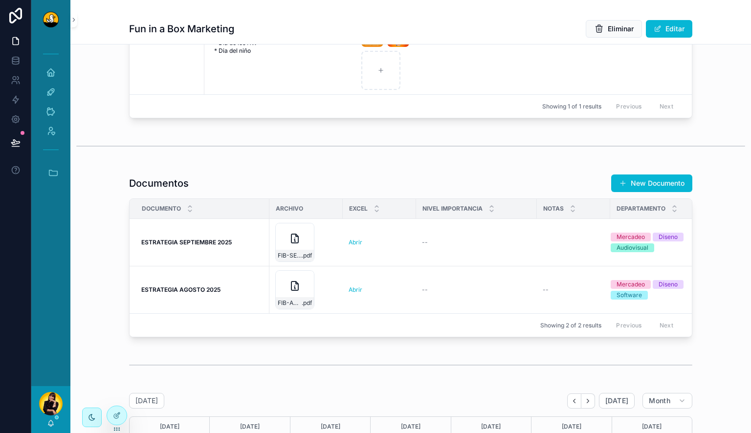
scroll to position [832, 0]
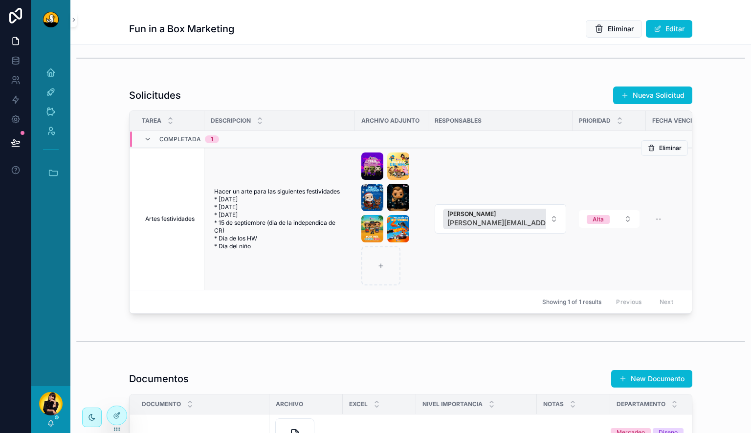
click at [446, 269] on td "Lewis Montenegro lewis.montenegro@duckstudios.net" at bounding box center [501, 219] width 144 height 142
click at [419, 271] on div "scrollable content" at bounding box center [391, 219] width 61 height 133
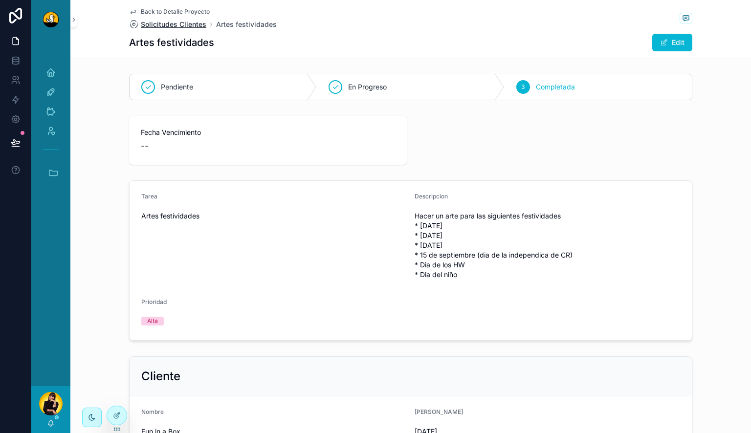
click at [193, 23] on span "Solicitudes Clientes" at bounding box center [174, 25] width 66 height 10
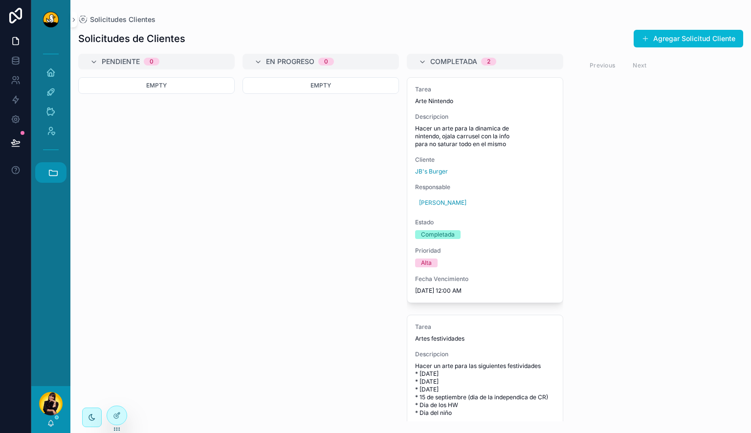
click at [59, 176] on button "Accesos rápidos" at bounding box center [50, 172] width 31 height 21
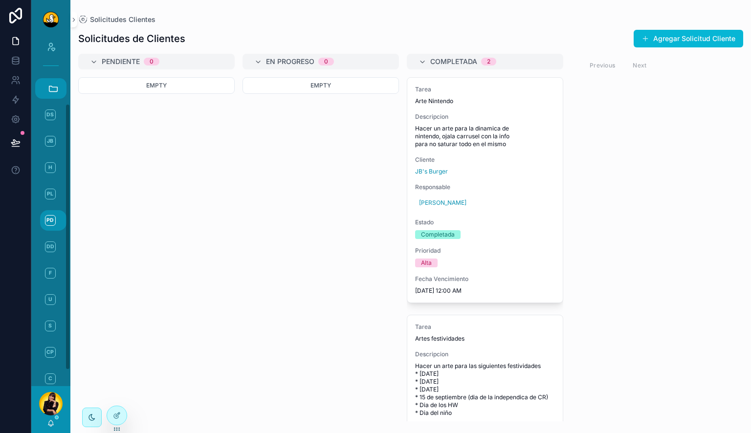
scroll to position [105, 0]
click at [55, 252] on span "F" at bounding box center [50, 253] width 11 height 11
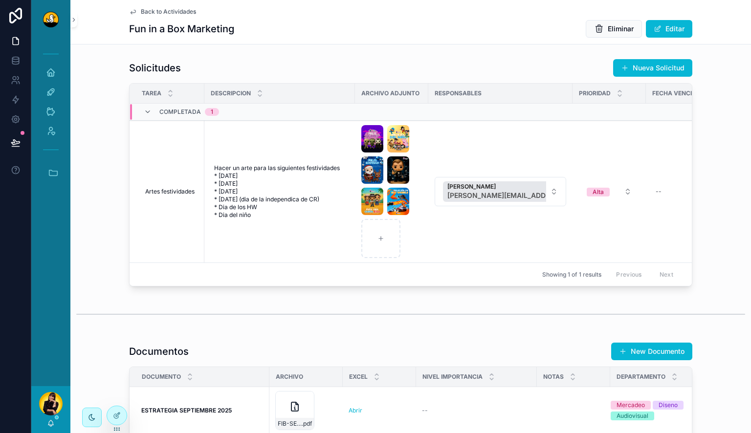
scroll to position [881, 0]
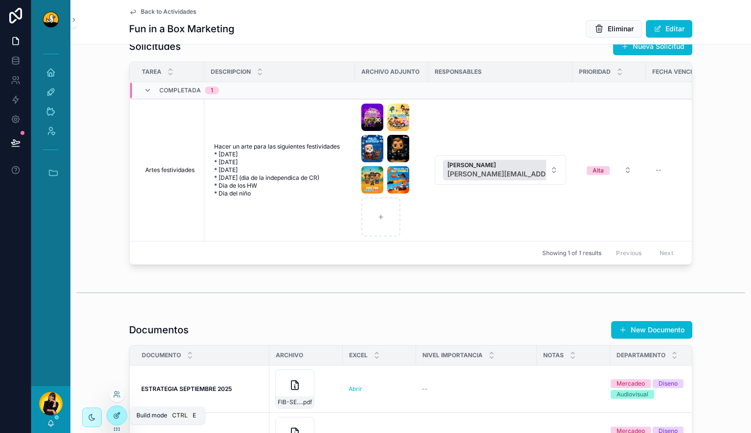
click at [114, 417] on icon at bounding box center [116, 416] width 4 height 4
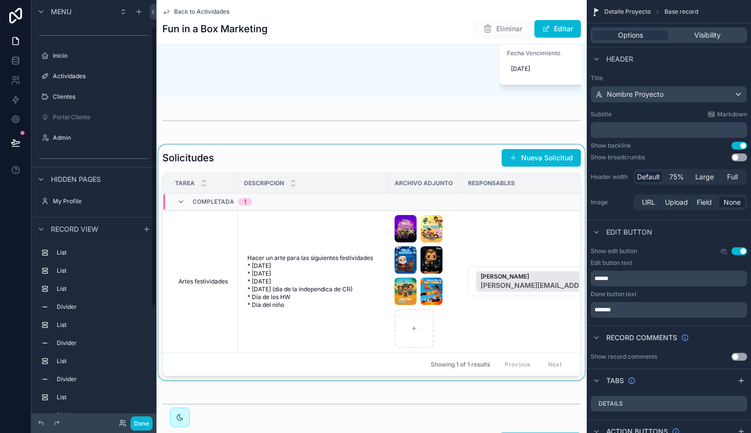
click at [347, 181] on div "scrollable content" at bounding box center [372, 263] width 430 height 236
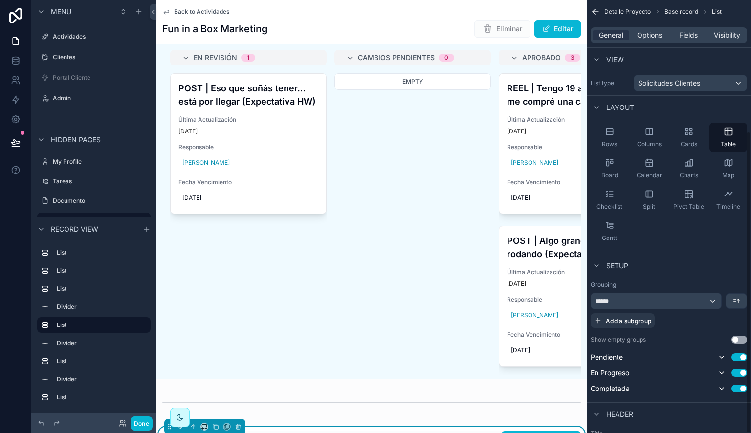
scroll to position [188, 0]
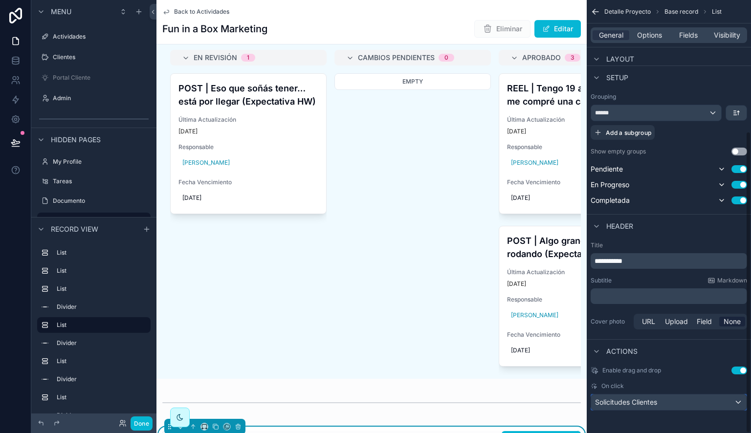
click at [665, 404] on div "Solicitudes Clientes" at bounding box center [669, 403] width 156 height 16
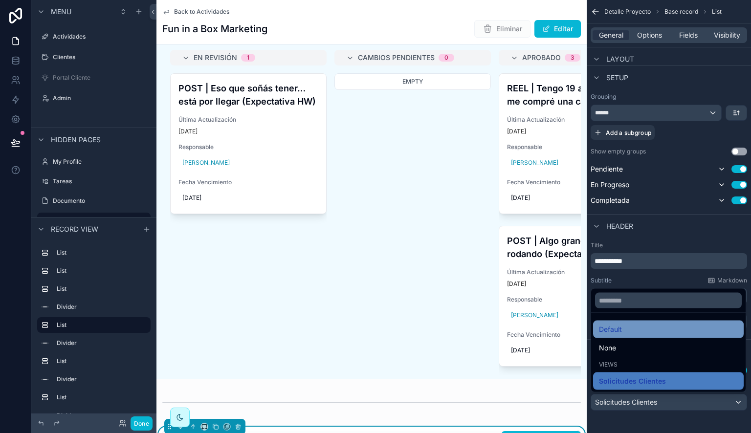
click at [663, 332] on div "Default" at bounding box center [668, 330] width 139 height 12
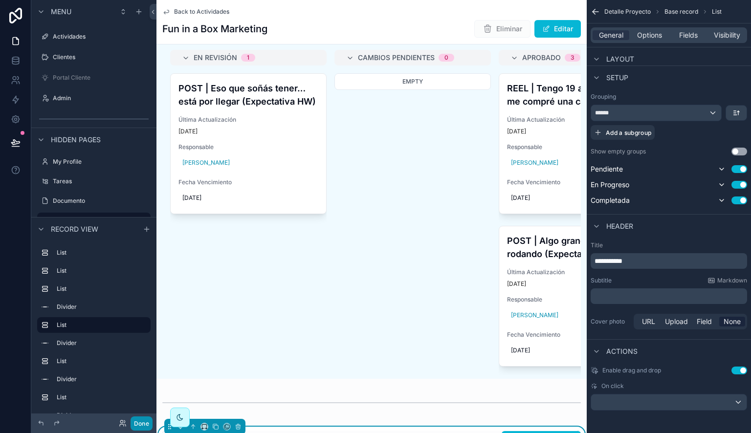
click at [137, 421] on button "Done" at bounding box center [142, 424] width 22 height 14
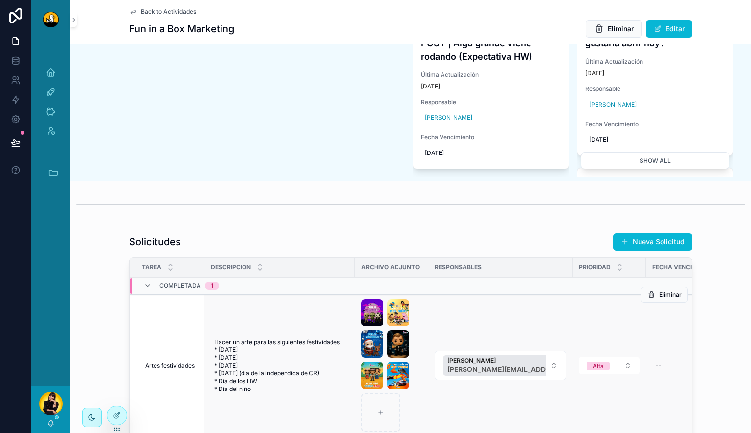
scroll to position [832, 0]
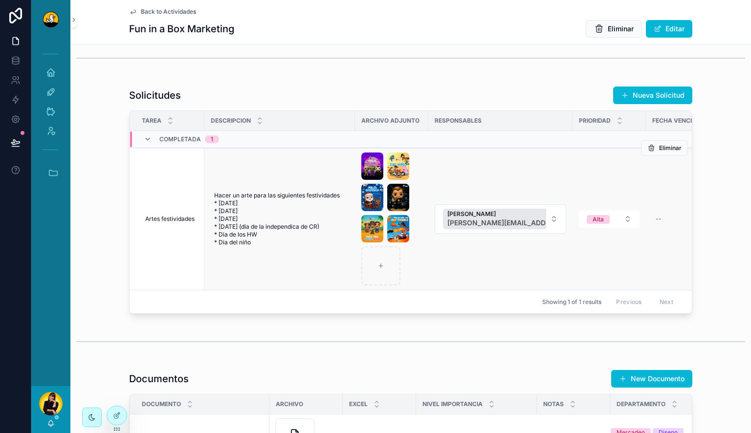
click at [650, 203] on div "Eliminar" at bounding box center [664, 148] width 47 height 142
drag, startPoint x: 497, startPoint y: 201, endPoint x: 429, endPoint y: 194, distance: 67.9
click at [497, 200] on td "Lewis Montenegro lewis.montenegro@duckstudios.net" at bounding box center [501, 219] width 144 height 142
click at [294, 172] on td "Hacer un arte para las siguientes festividades * Navidad * Año nuevo * Hallowee…" at bounding box center [279, 219] width 151 height 142
click at [469, 196] on td "Lewis Montenegro lewis.montenegro@duckstudios.net" at bounding box center [501, 219] width 144 height 142
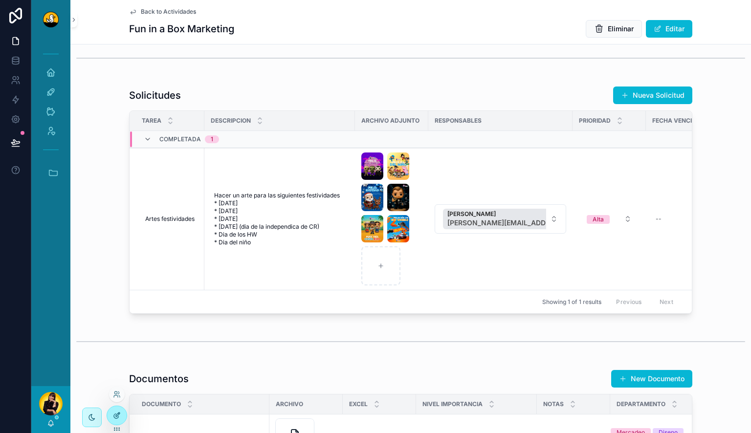
click at [120, 415] on icon at bounding box center [117, 416] width 8 height 8
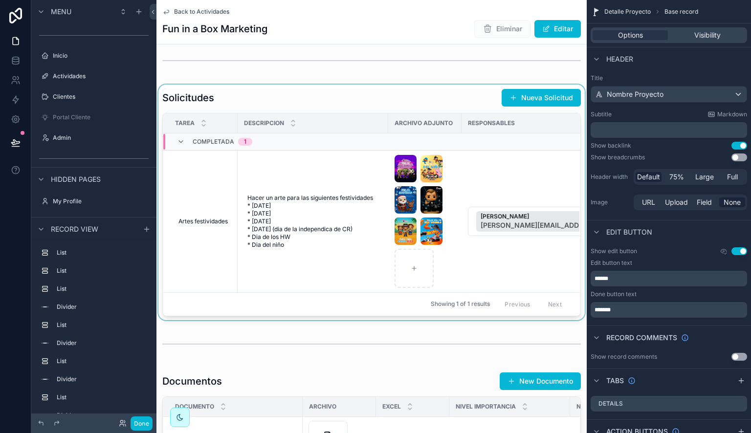
scroll to position [40, 0]
click at [484, 124] on div "scrollable content" at bounding box center [372, 203] width 430 height 236
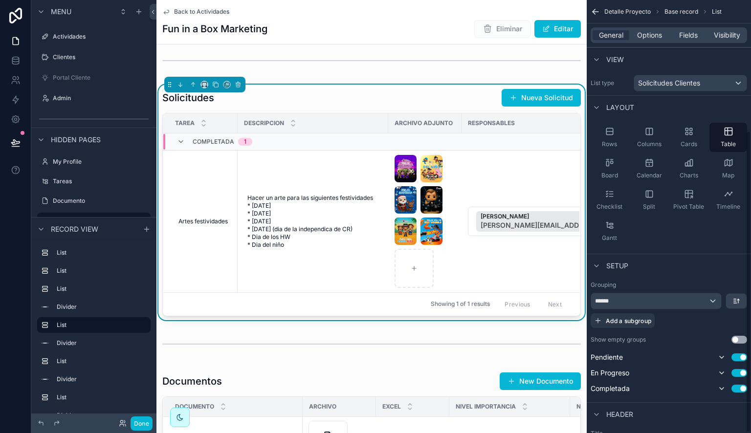
scroll to position [188, 0]
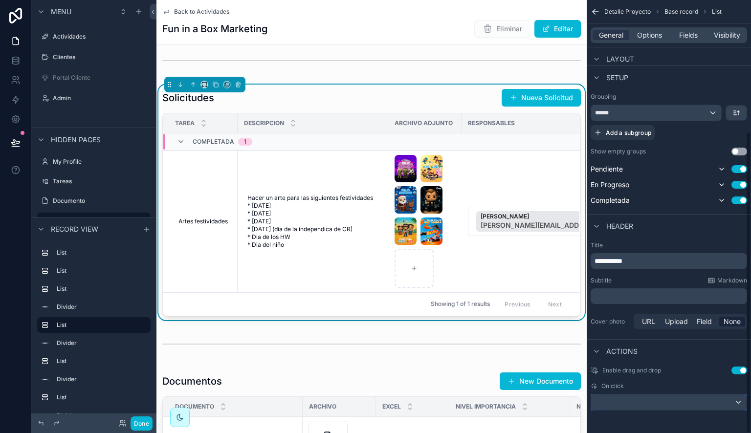
click at [690, 396] on div "scrollable content" at bounding box center [669, 403] width 156 height 16
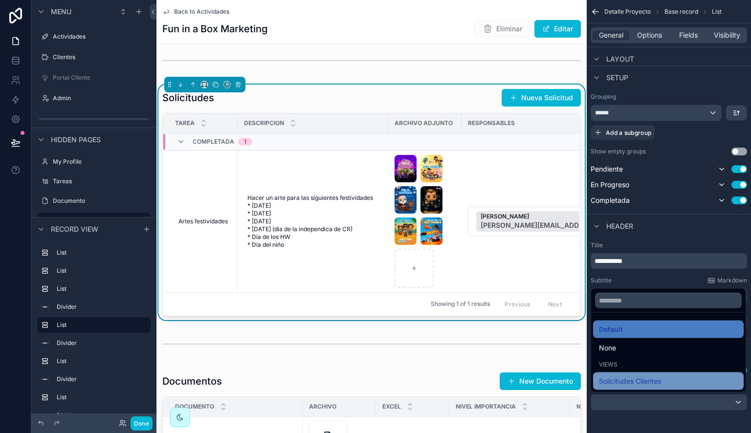
click at [686, 380] on div "Solicitudes Clientes" at bounding box center [668, 382] width 139 height 12
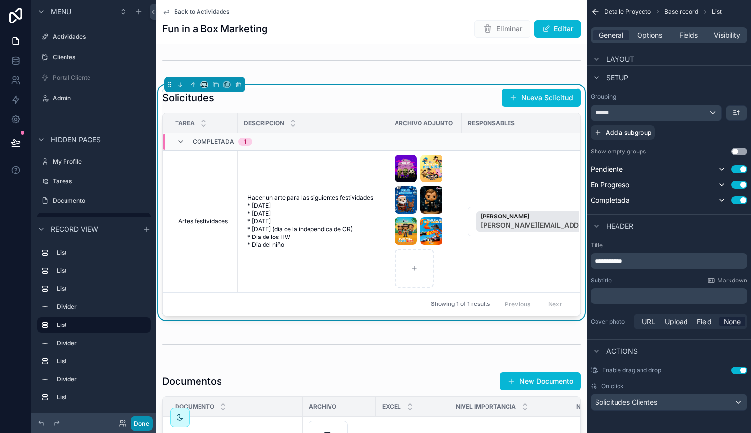
click at [139, 426] on button "Done" at bounding box center [142, 424] width 22 height 14
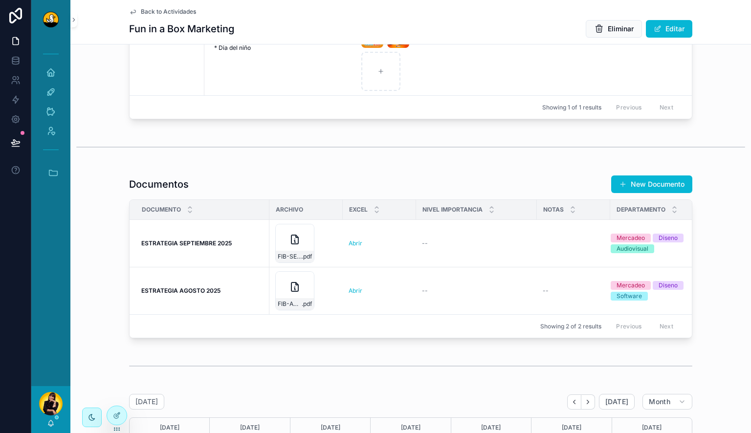
scroll to position [881, 0]
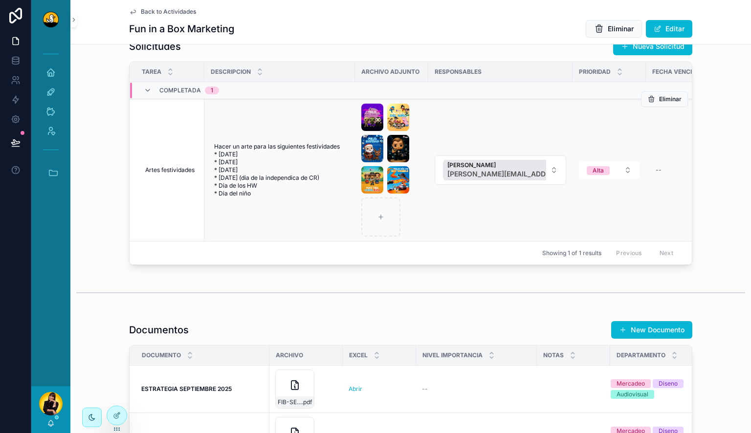
click at [411, 222] on div "scrollable content" at bounding box center [391, 170] width 61 height 133
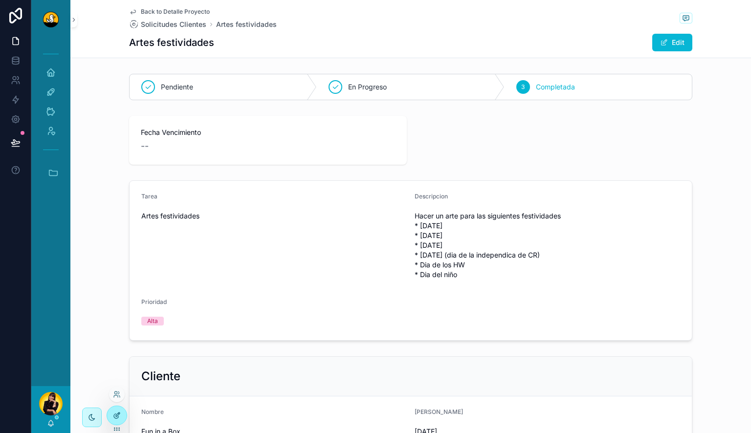
click at [115, 415] on icon at bounding box center [117, 416] width 8 height 8
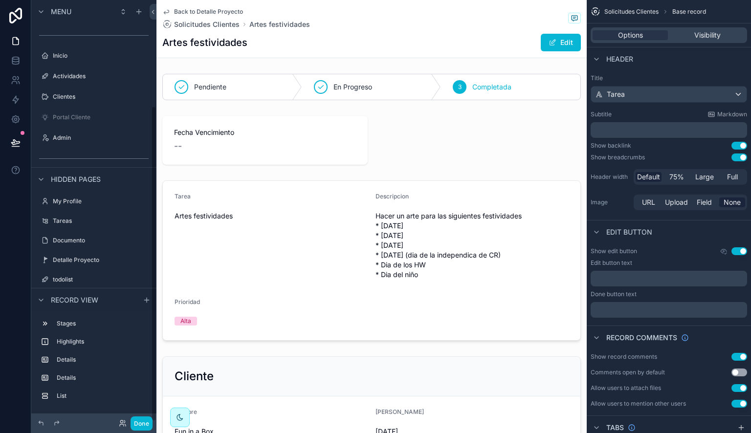
scroll to position [141, 0]
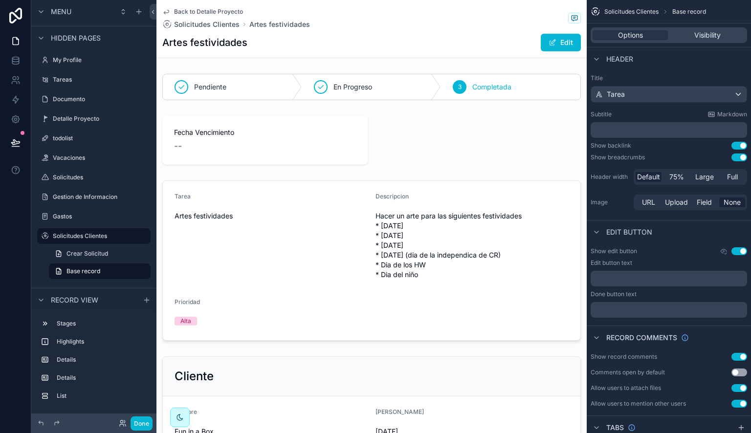
click at [739, 157] on button "Use setting" at bounding box center [740, 158] width 16 height 8
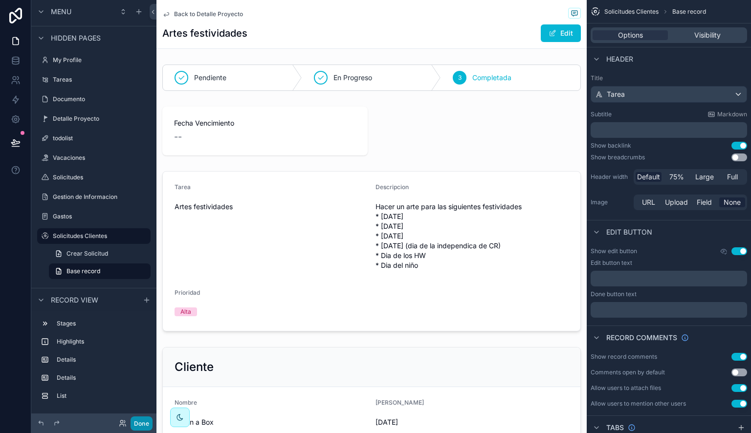
click at [147, 425] on button "Done" at bounding box center [142, 424] width 22 height 14
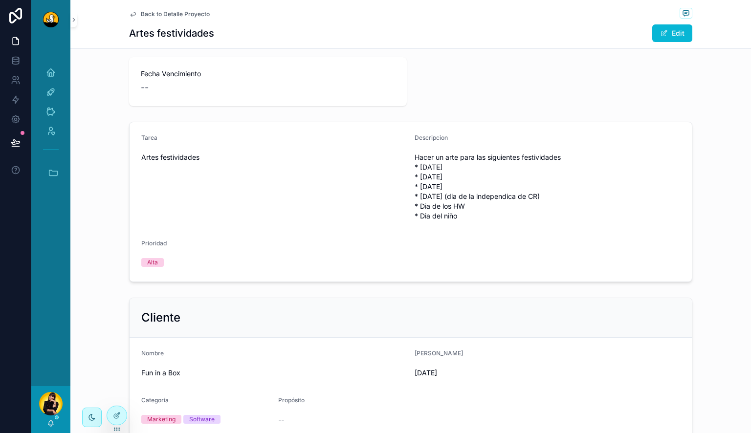
scroll to position [0, 0]
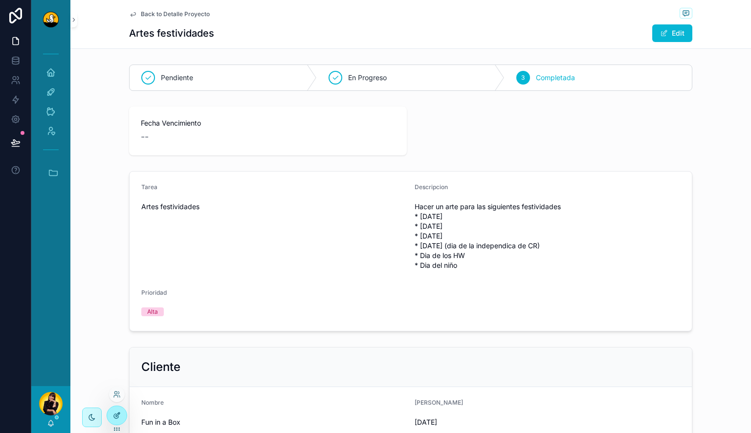
click at [121, 416] on div at bounding box center [117, 415] width 20 height 19
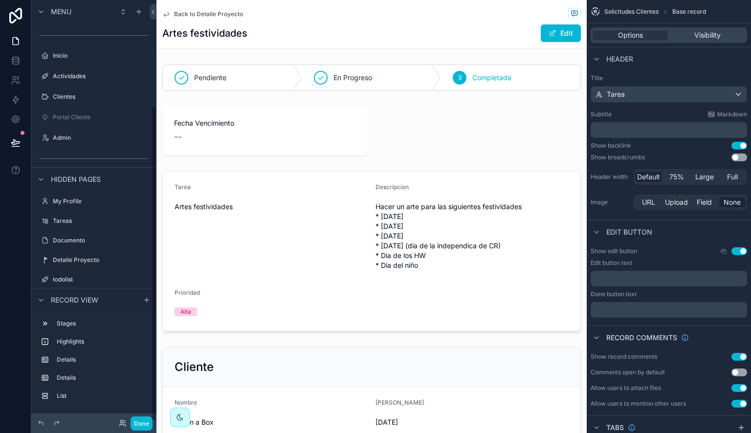
scroll to position [141, 0]
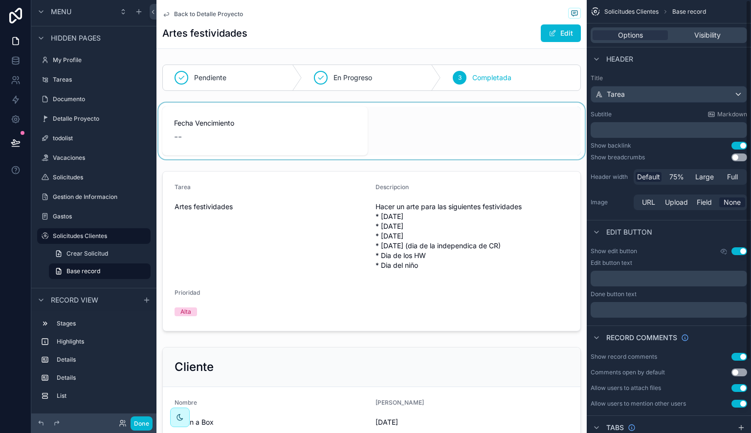
click at [517, 137] on div "scrollable content" at bounding box center [372, 131] width 430 height 57
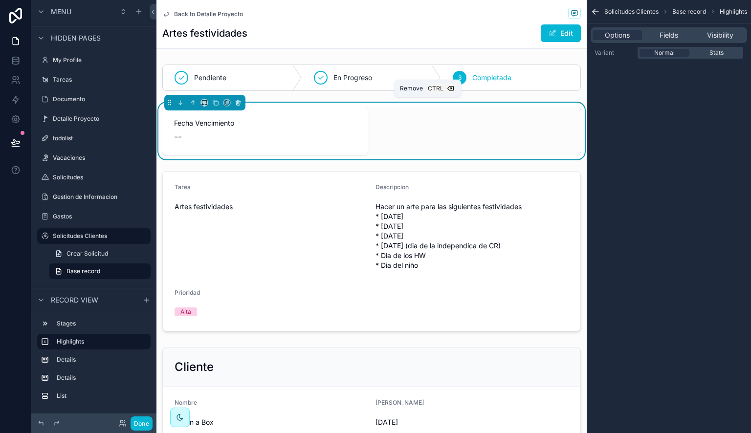
click at [239, 103] on icon "scrollable content" at bounding box center [238, 103] width 4 height 4
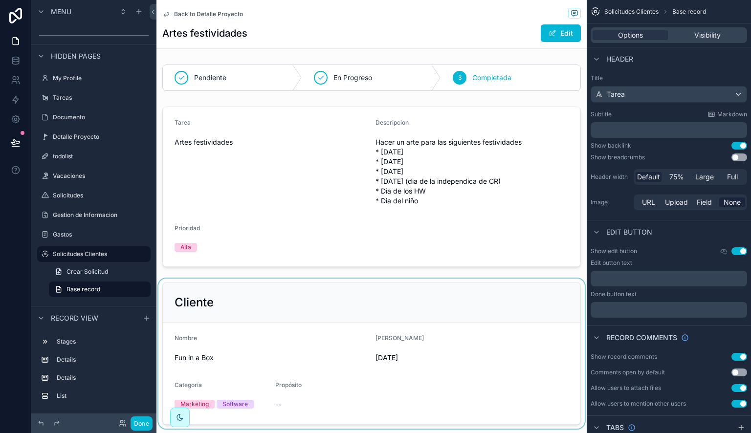
scroll to position [49, 0]
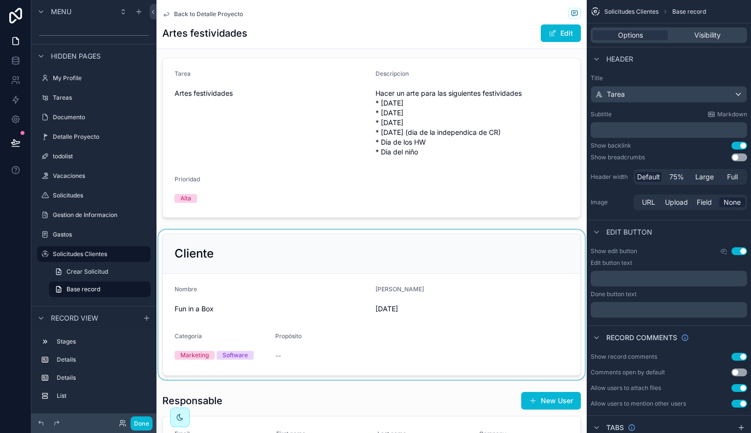
click at [402, 248] on div "scrollable content" at bounding box center [372, 305] width 430 height 150
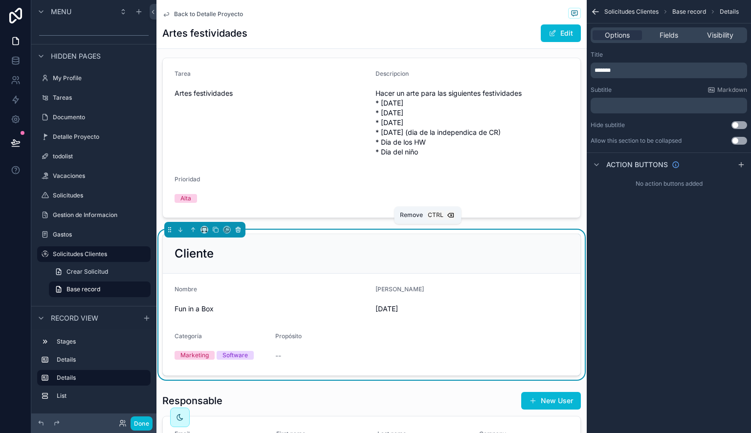
click at [239, 228] on icon "scrollable content" at bounding box center [238, 228] width 4 height 0
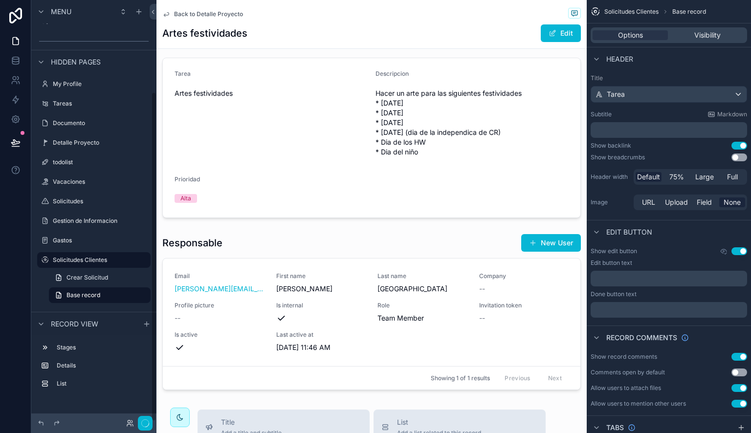
scroll to position [117, 0]
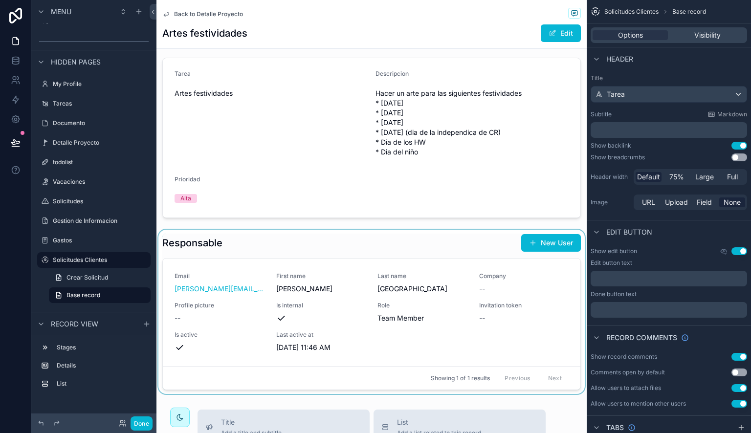
click at [293, 254] on div "scrollable content" at bounding box center [372, 312] width 430 height 164
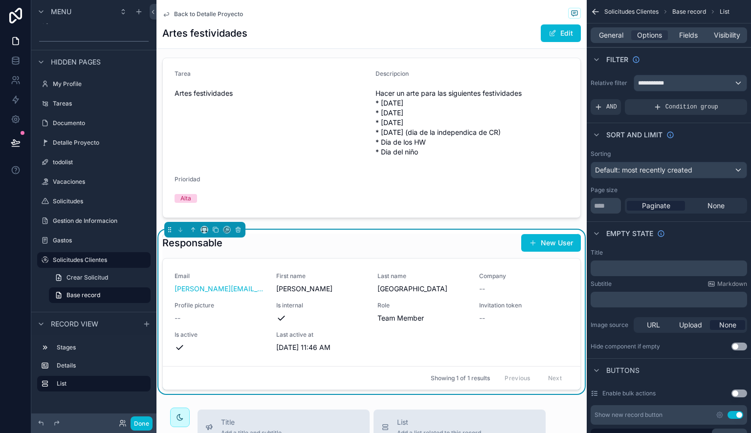
click at [245, 233] on div "Responsable New User Email lewis.montenegro@duckstudios.net First name Lewis La…" at bounding box center [372, 312] width 430 height 164
click at [241, 232] on icon "scrollable content" at bounding box center [238, 229] width 7 height 7
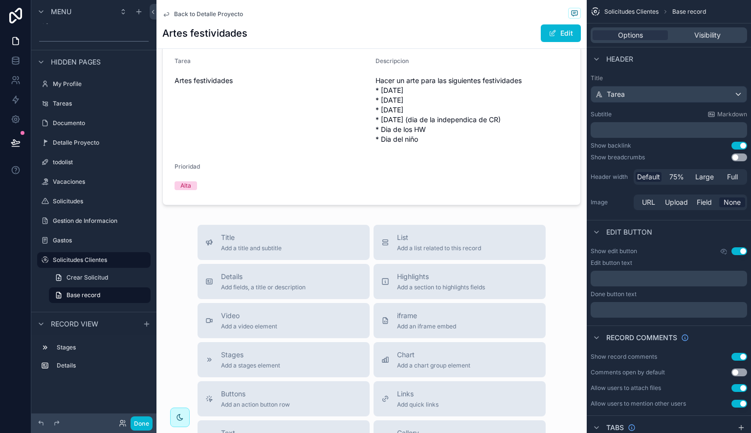
scroll to position [0, 0]
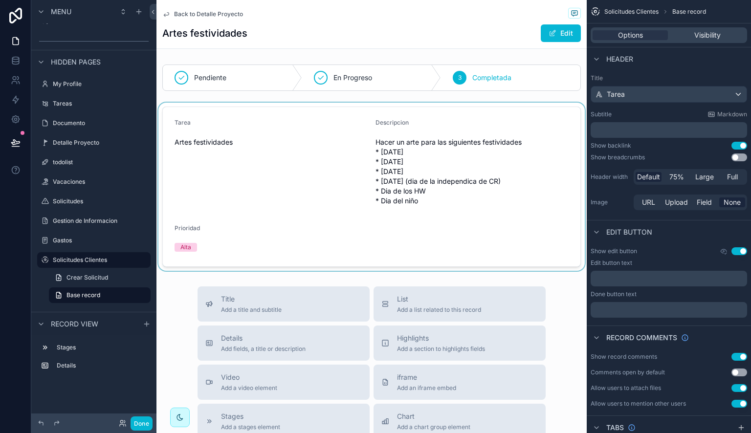
click at [369, 216] on div "scrollable content" at bounding box center [372, 187] width 430 height 168
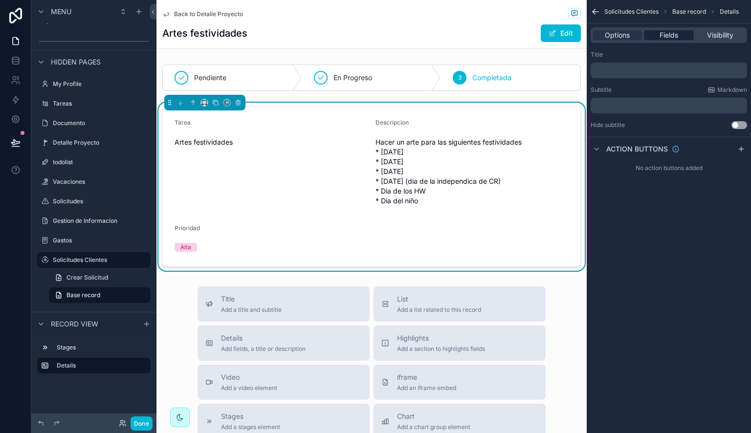
click at [665, 39] on span "Fields" at bounding box center [669, 35] width 19 height 10
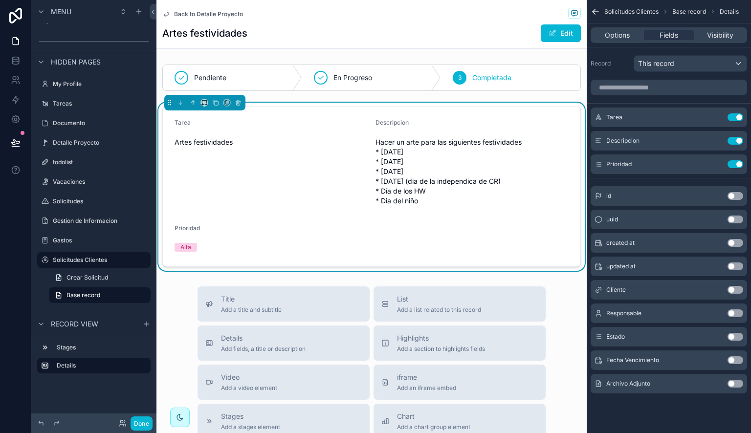
click at [734, 313] on button "Use setting" at bounding box center [736, 314] width 16 height 8
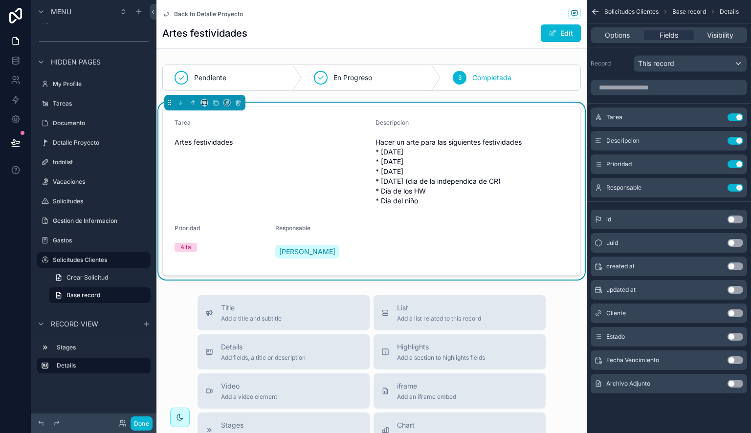
click at [738, 360] on button "Use setting" at bounding box center [736, 361] width 16 height 8
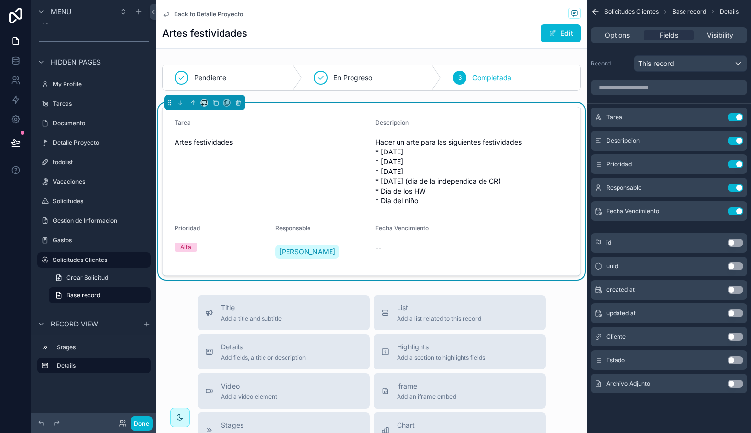
click at [735, 387] on button "Use setting" at bounding box center [736, 384] width 16 height 8
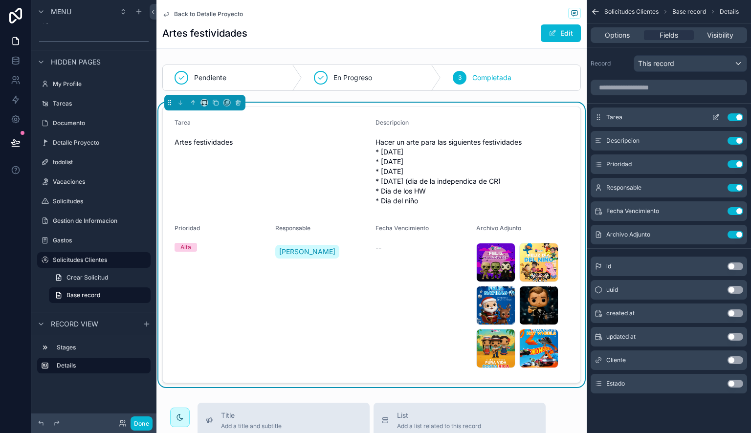
click at [733, 115] on button "Use setting" at bounding box center [736, 117] width 16 height 8
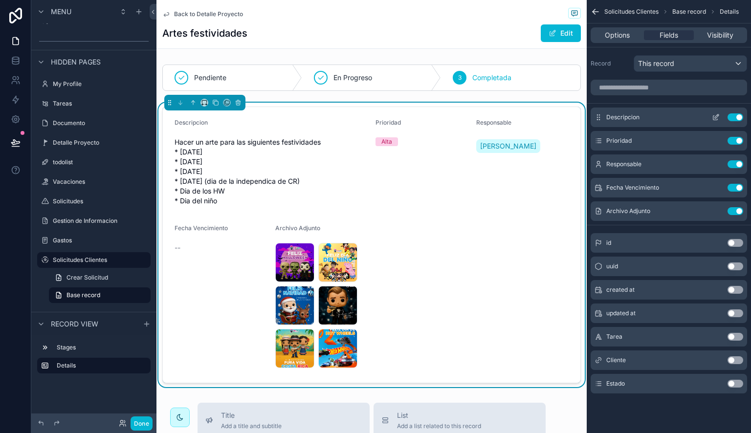
click at [716, 116] on icon "scrollable content" at bounding box center [717, 116] width 4 height 4
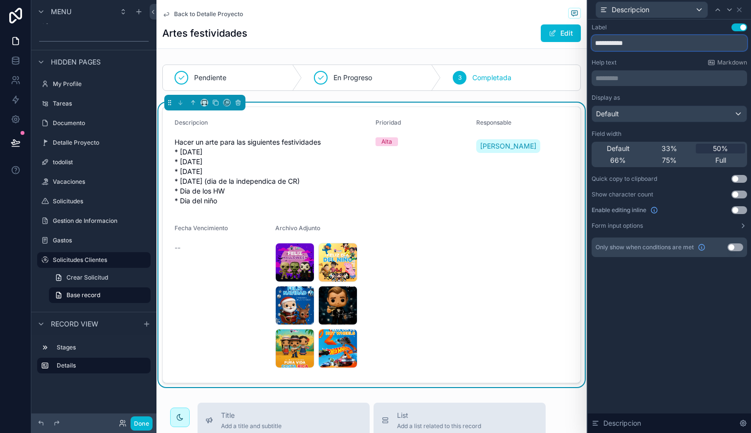
click at [650, 44] on input "**********" at bounding box center [670, 43] width 156 height 16
type input "**********"
click at [665, 97] on div "Display as" at bounding box center [670, 98] width 156 height 8
click at [731, 160] on div "Full" at bounding box center [720, 161] width 49 height 10
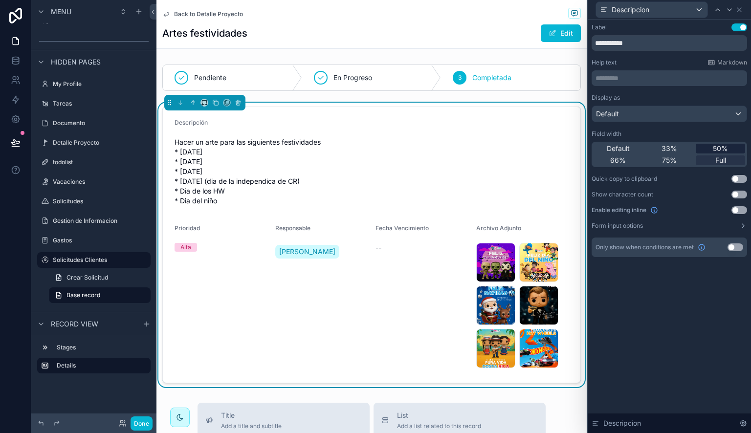
click at [717, 147] on span "50%" at bounding box center [720, 149] width 15 height 10
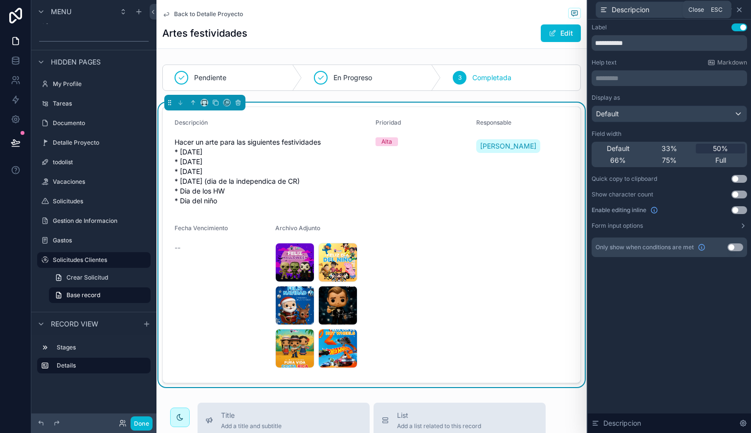
click at [739, 11] on icon at bounding box center [740, 10] width 8 height 8
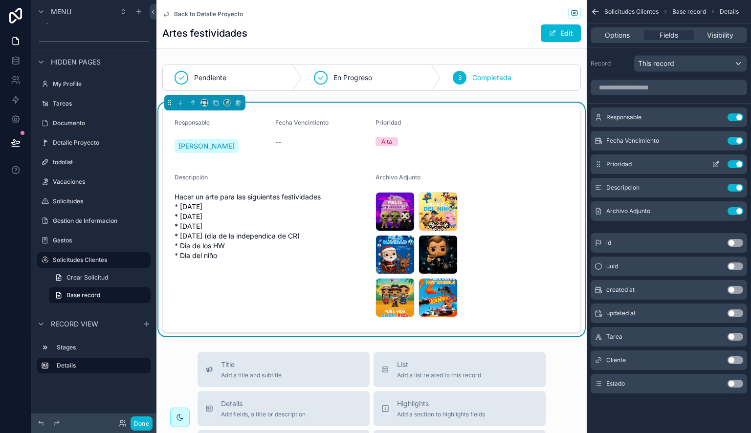
click at [718, 164] on icon "scrollable content" at bounding box center [716, 164] width 8 height 8
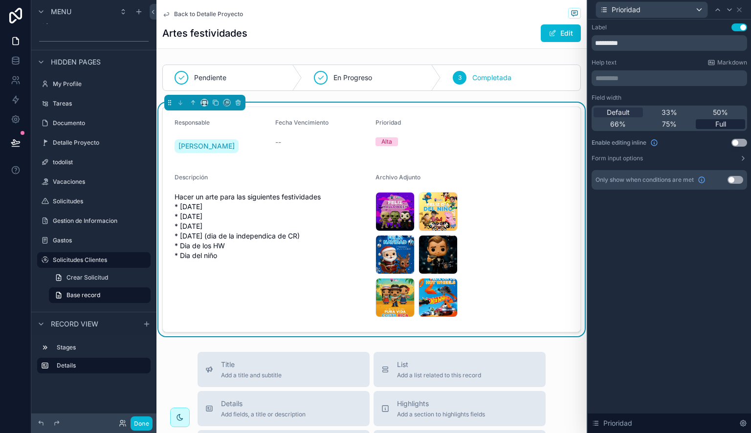
click at [722, 126] on span "Full" at bounding box center [721, 124] width 11 height 10
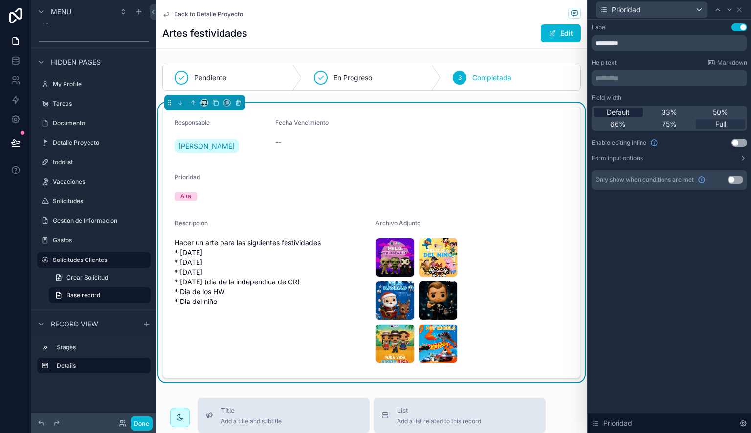
click at [631, 113] on div "Default" at bounding box center [618, 113] width 49 height 10
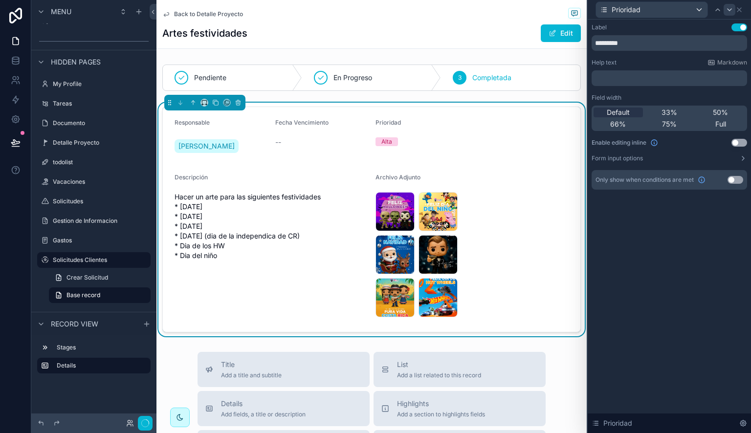
click at [732, 10] on icon at bounding box center [730, 10] width 8 height 8
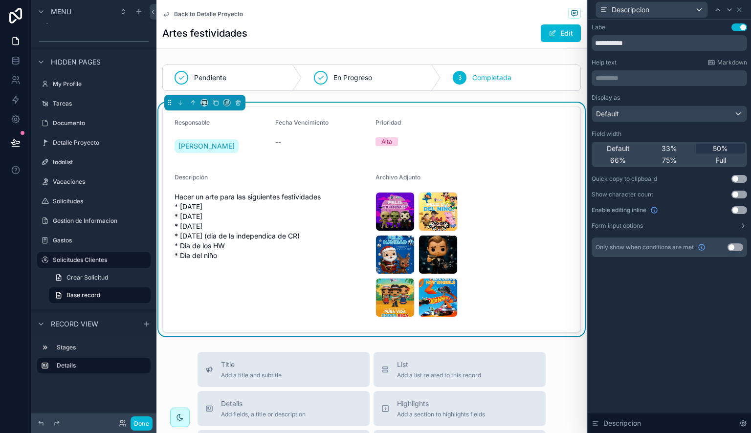
drag, startPoint x: 721, startPoint y: 161, endPoint x: 730, endPoint y: 21, distance: 141.2
click at [721, 161] on span "Full" at bounding box center [721, 161] width 11 height 10
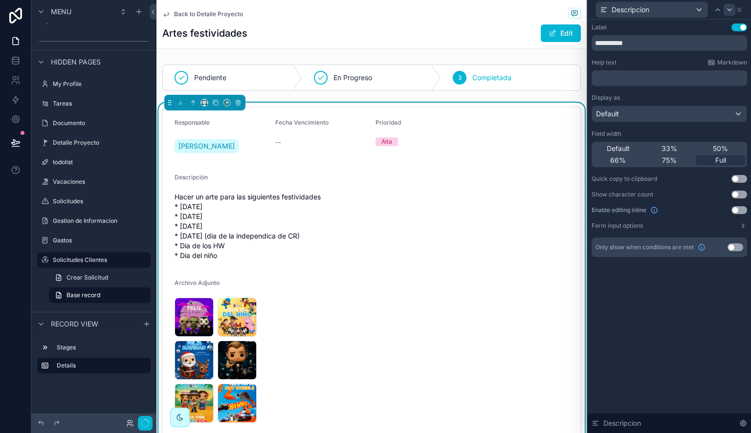
click at [730, 11] on icon at bounding box center [730, 10] width 8 height 8
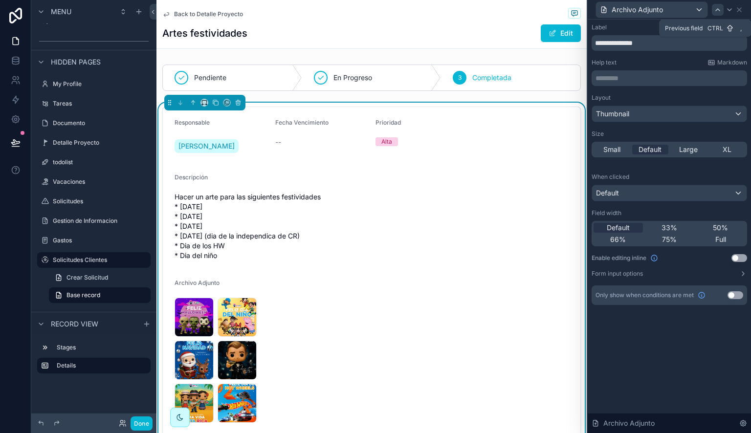
click at [718, 11] on icon at bounding box center [718, 10] width 8 height 8
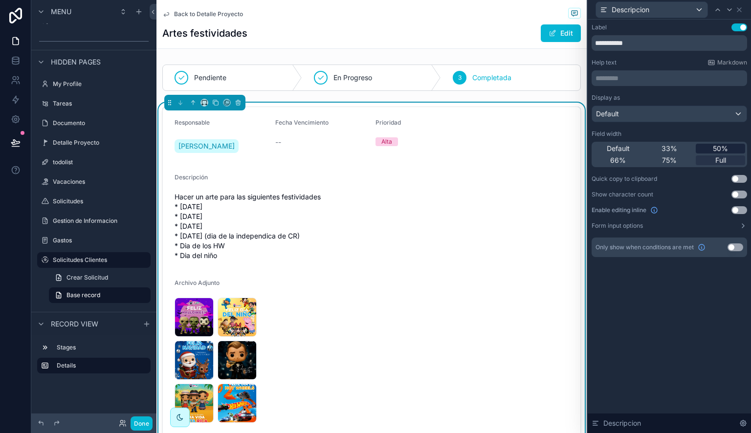
click at [704, 149] on div "50%" at bounding box center [720, 149] width 49 height 10
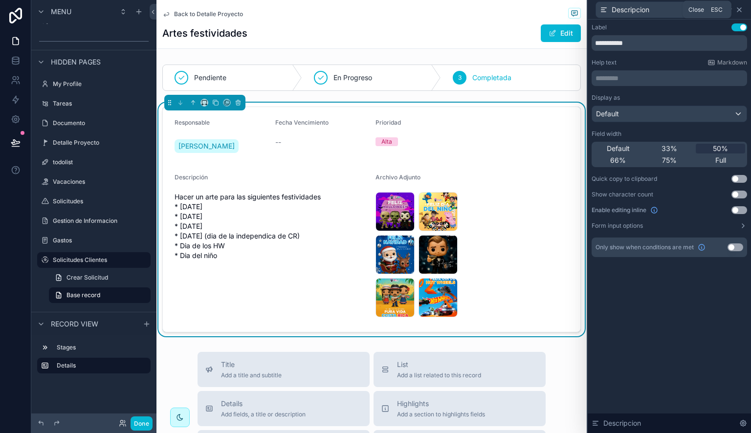
click at [741, 10] on icon at bounding box center [740, 10] width 8 height 8
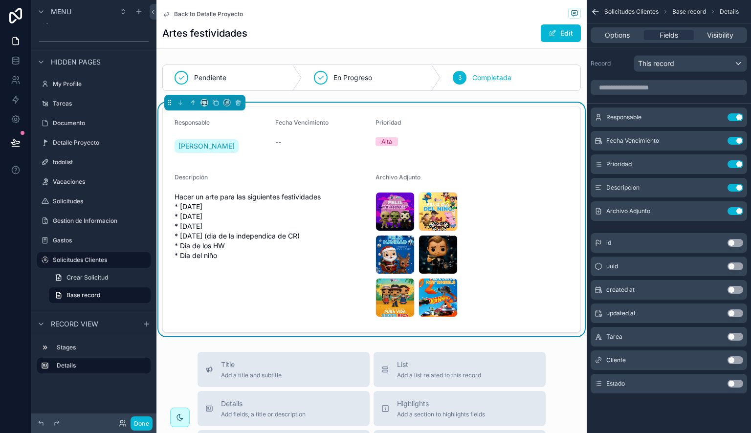
click at [688, 13] on span "Base record" at bounding box center [690, 12] width 34 height 8
click at [491, 40] on div "Artes festividades Edit" at bounding box center [371, 33] width 419 height 19
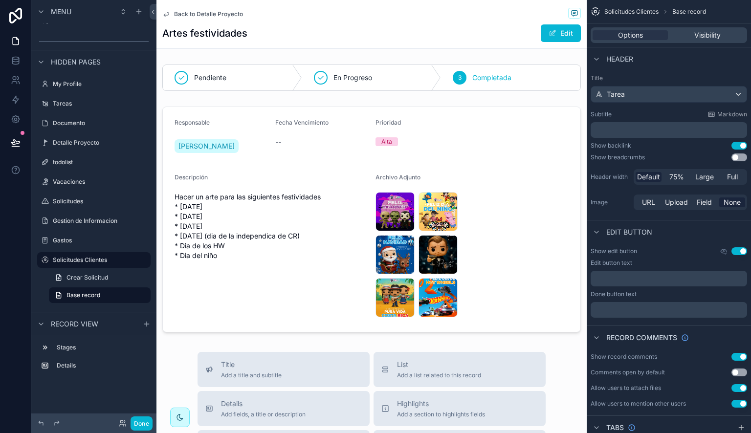
click at [741, 377] on div "Show record comments Use setting Comments open by default Use setting Allow use…" at bounding box center [669, 380] width 164 height 63
click at [743, 373] on button "Use setting" at bounding box center [740, 373] width 16 height 8
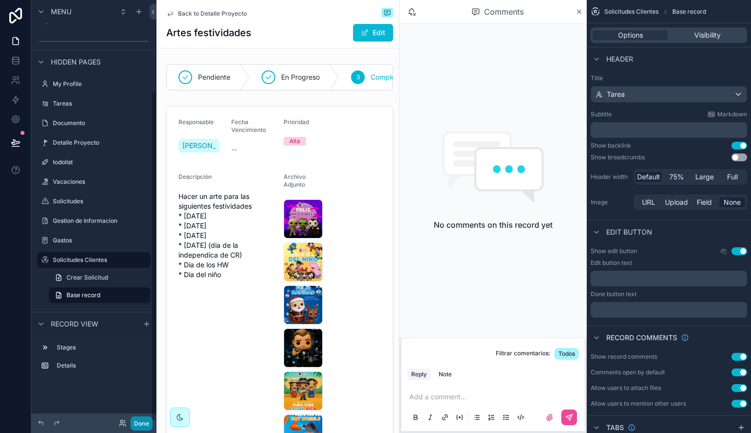
click at [139, 422] on button "Done" at bounding box center [142, 424] width 22 height 14
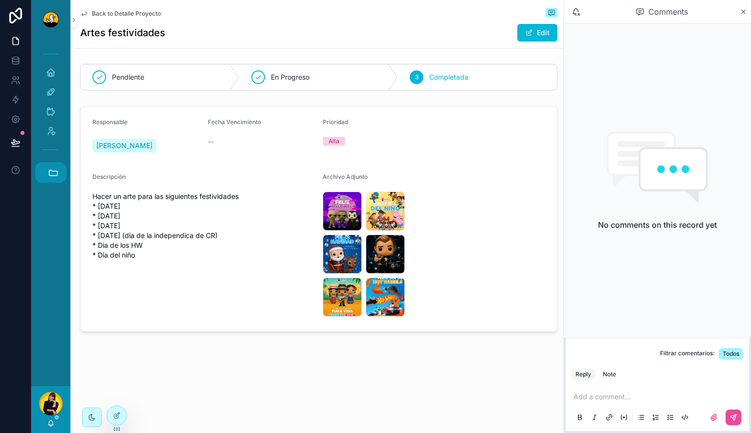
click at [51, 174] on icon "scrollable content" at bounding box center [53, 172] width 11 height 11
click at [124, 15] on span "Back to Detalle Proyecto" at bounding box center [126, 14] width 69 height 8
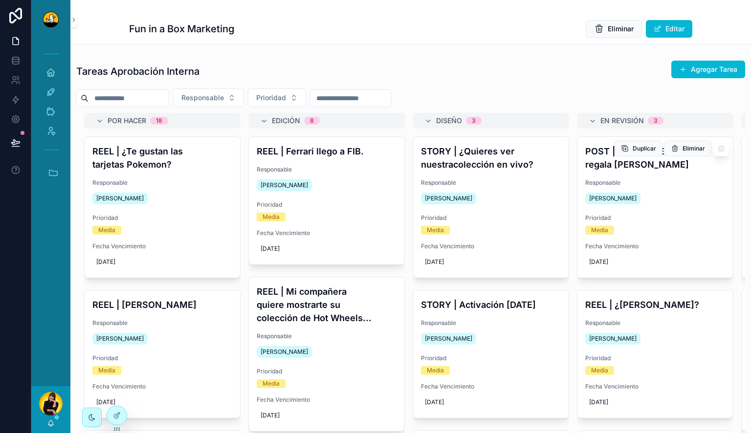
click at [677, 191] on div "[PERSON_NAME]" at bounding box center [656, 199] width 140 height 16
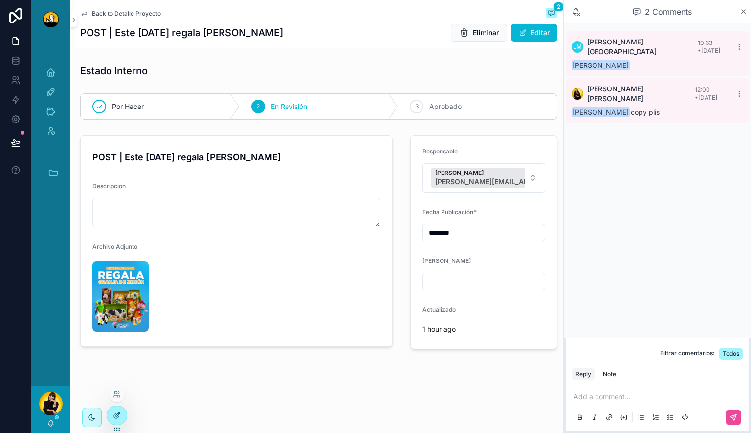
click at [121, 409] on div at bounding box center [117, 415] width 20 height 19
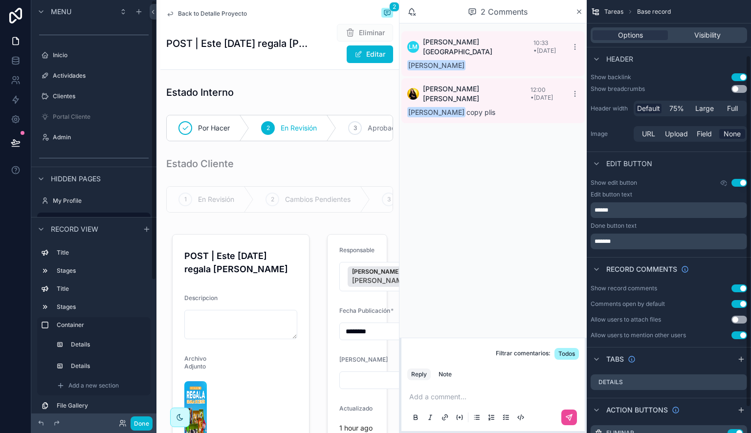
scroll to position [99, 0]
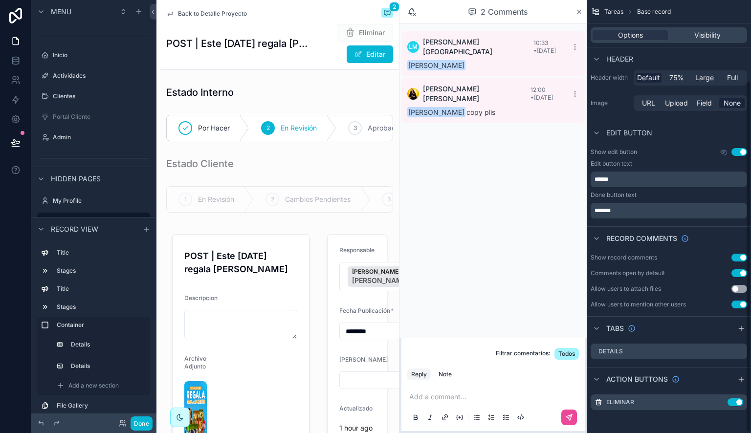
click at [738, 286] on button "Use setting" at bounding box center [740, 289] width 16 height 8
click at [142, 423] on button "Done" at bounding box center [142, 424] width 22 height 14
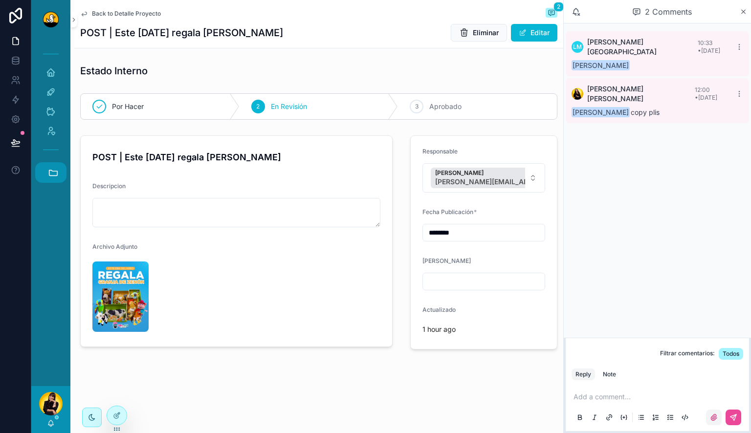
click at [712, 411] on label "scrollable content" at bounding box center [714, 418] width 16 height 16
click at [0, 0] on input "scrollable content" at bounding box center [0, 0] width 0 height 0
click at [678, 393] on p "scrollable content" at bounding box center [660, 397] width 172 height 10
click at [118, 17] on span "Back to Detalle Proyecto" at bounding box center [126, 14] width 69 height 8
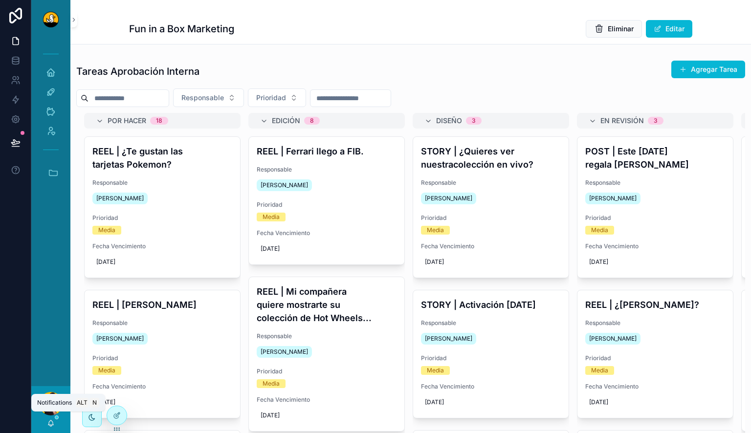
click at [54, 424] on icon "scrollable content" at bounding box center [51, 424] width 8 height 8
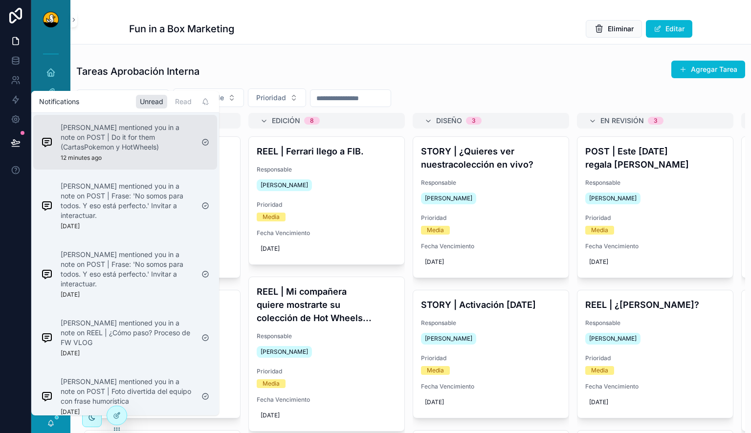
click at [150, 152] on div "Lewis Montenegro mentioned you in a note on POST | Do it for them (CartasPokemo…" at bounding box center [127, 142] width 133 height 39
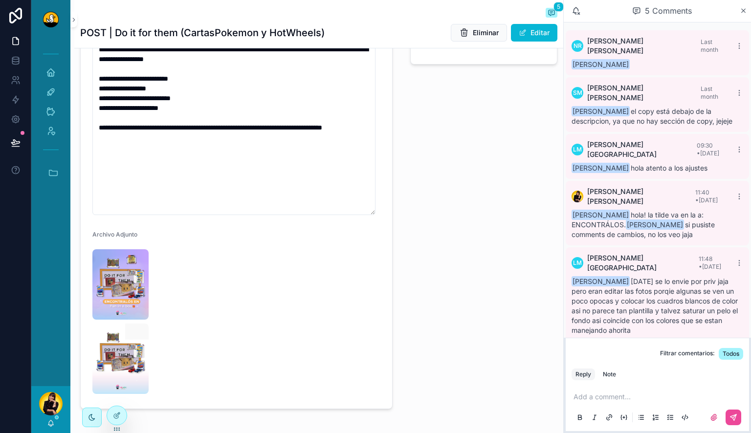
scroll to position [294, 0]
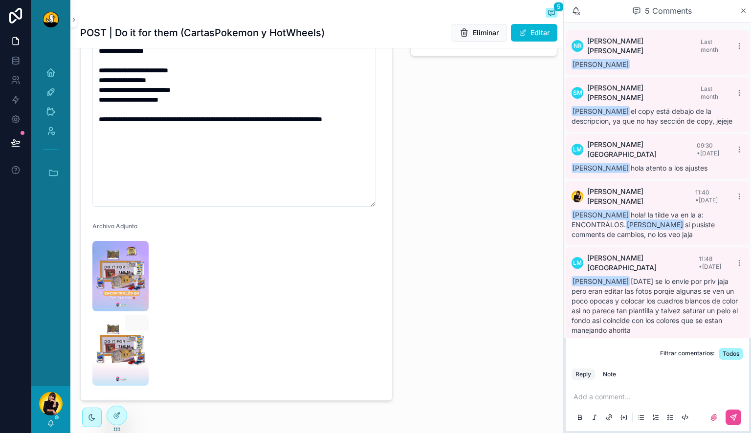
click at [618, 399] on p "scrollable content" at bounding box center [660, 397] width 172 height 10
click at [610, 374] on div "Note" at bounding box center [609, 375] width 13 height 8
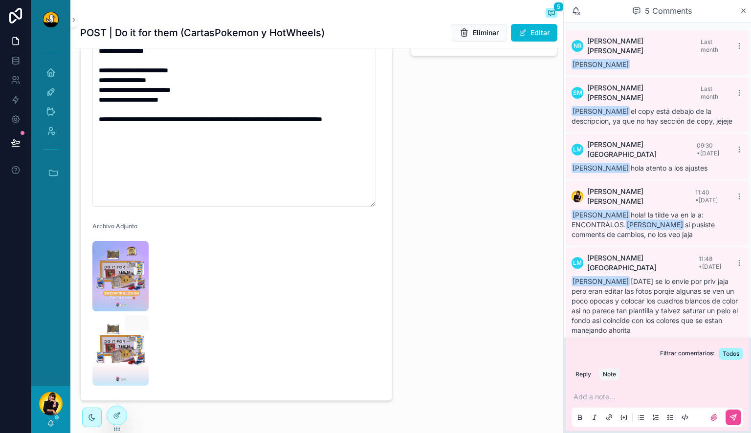
click at [623, 400] on p "scrollable content" at bounding box center [660, 397] width 172 height 10
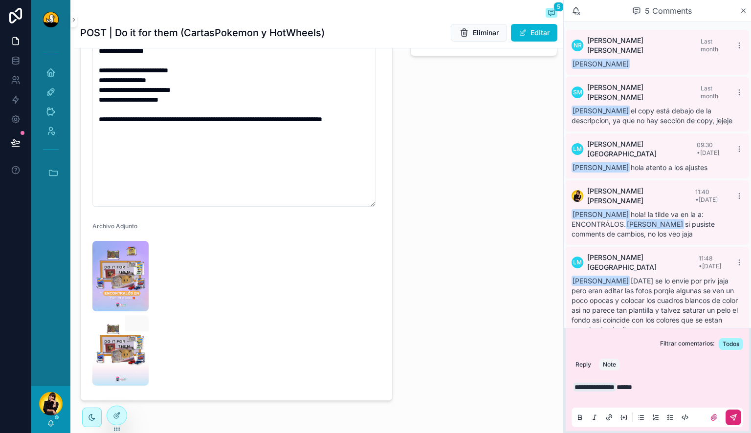
click at [735, 418] on icon "scrollable content" at bounding box center [734, 418] width 8 height 8
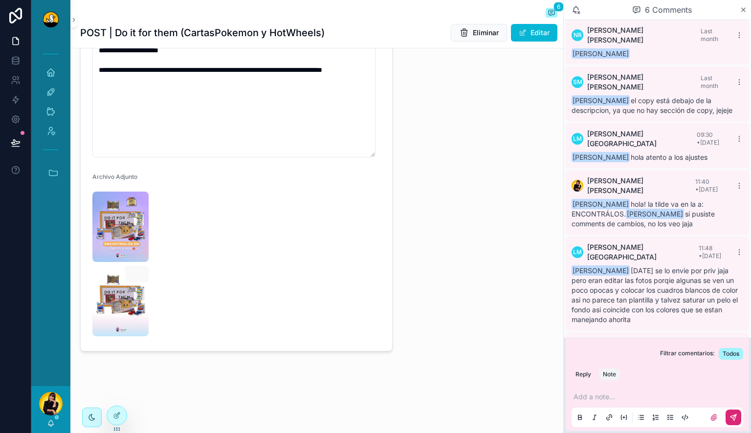
scroll to position [11, 0]
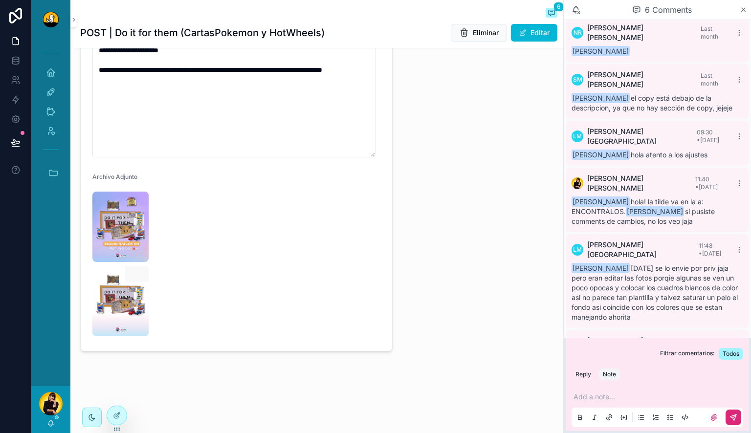
click at [451, 280] on div "Responsable Noelia Robles noelia.robles@duckstudios.net Fecha Publicación * ***…" at bounding box center [484, 72] width 159 height 567
click at [114, 210] on img "scrollable content" at bounding box center [120, 227] width 56 height 70
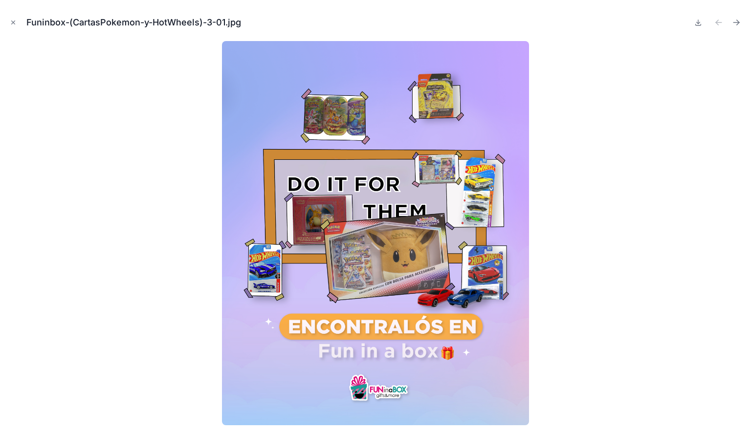
click at [20, 21] on div "Funinbox-(CartasPokemon-y-HotWheels)-3-01.jpg" at bounding box center [376, 22] width 736 height 29
click at [12, 22] on icon "Close modal" at bounding box center [13, 22] width 3 height 3
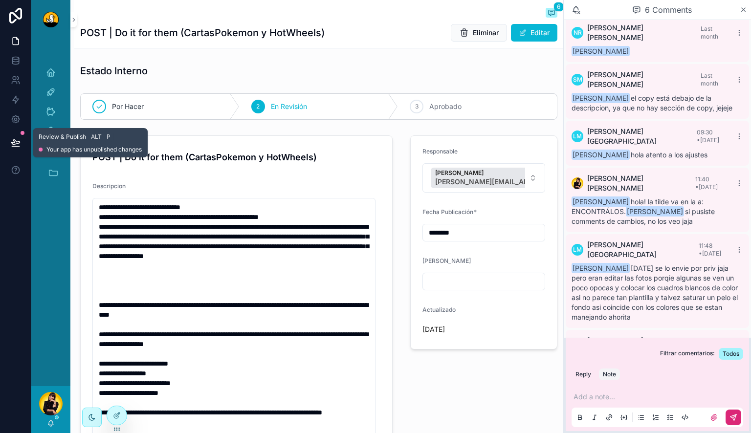
click at [18, 147] on icon at bounding box center [15, 147] width 7 height 0
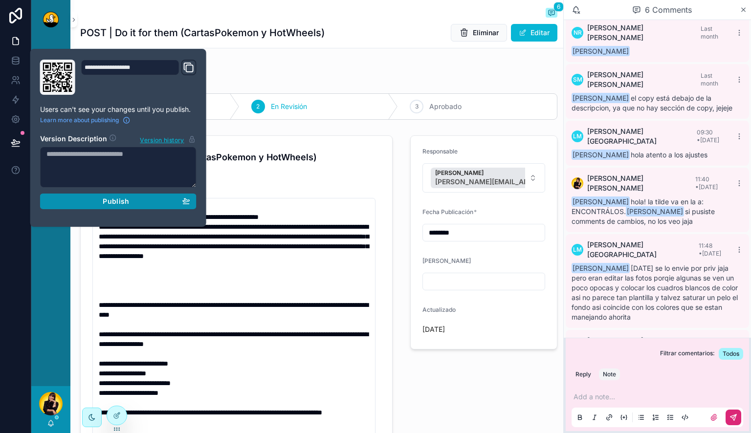
click at [128, 202] on span "Publish" at bounding box center [116, 201] width 26 height 9
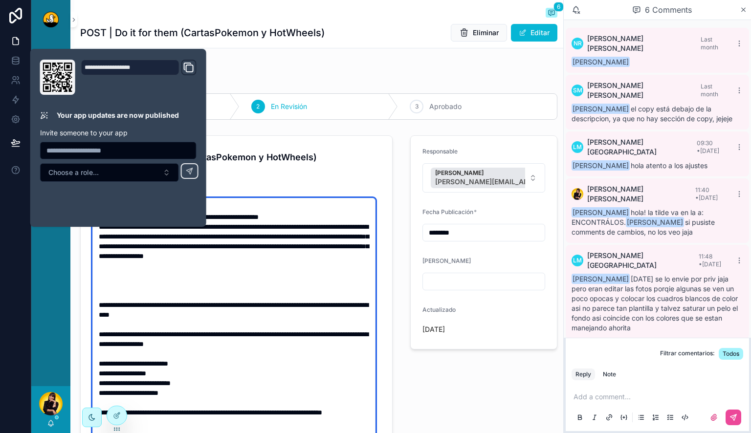
click at [343, 304] on textarea "**********" at bounding box center [233, 349] width 283 height 302
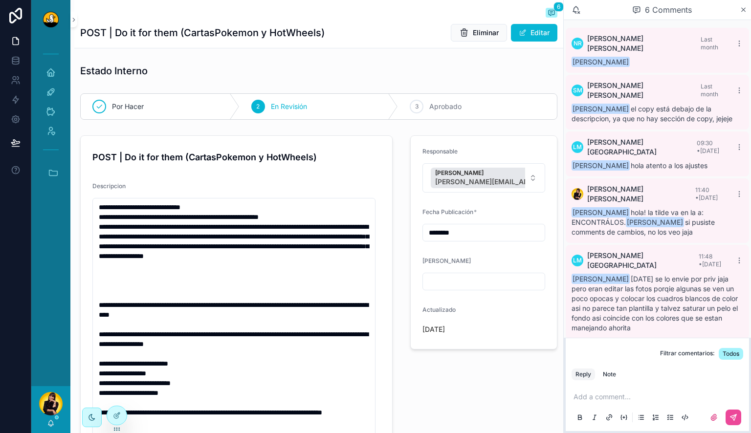
click at [405, 385] on div "Responsable Noelia Robles noelia.robles@duckstudios.net Fecha Publicación * ***…" at bounding box center [484, 415] width 159 height 567
click at [51, 170] on icon "scrollable content" at bounding box center [53, 172] width 8 height 5
click at [55, 316] on link "F FIB" at bounding box center [53, 308] width 26 height 21
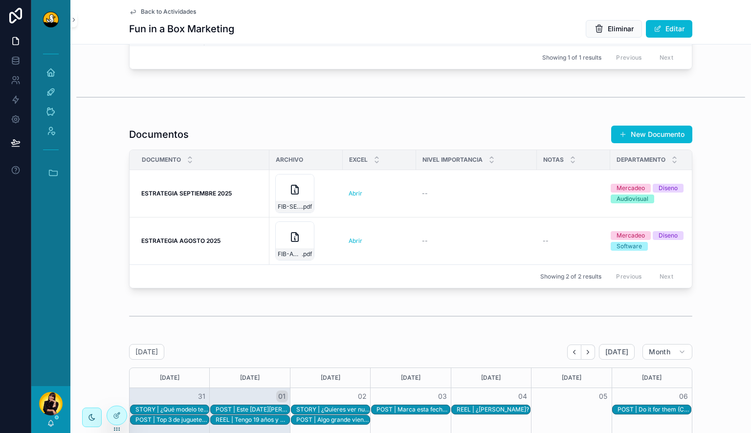
scroll to position [0, 22]
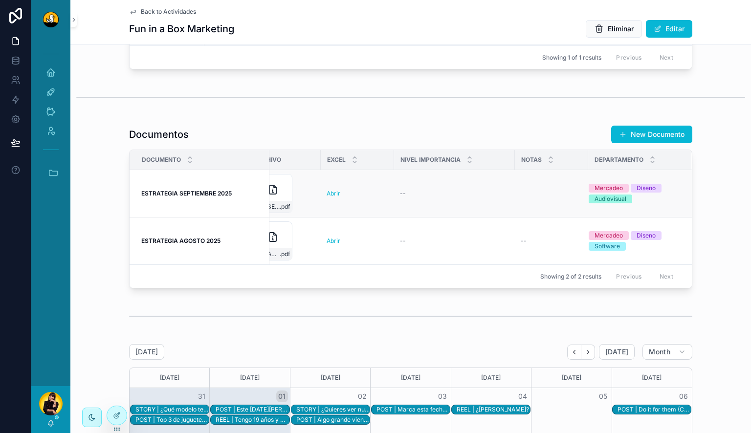
click at [429, 198] on div "--" at bounding box center [454, 194] width 109 height 8
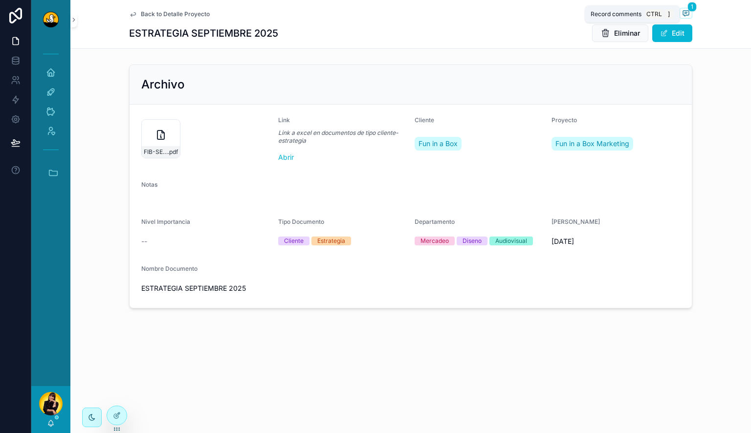
click at [682, 12] on icon "scrollable content" at bounding box center [686, 13] width 8 height 8
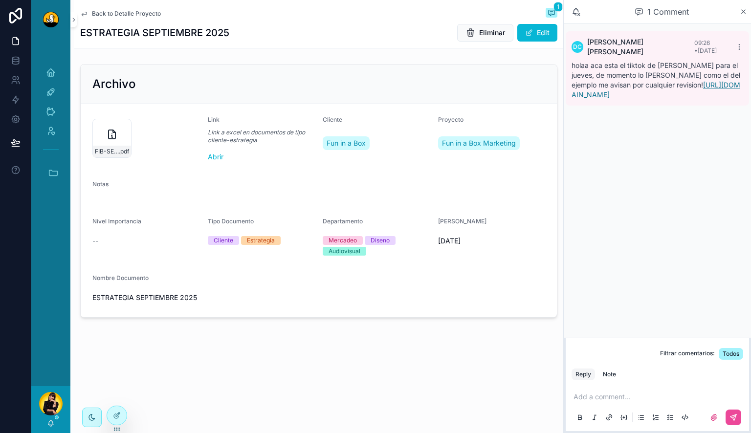
click at [674, 85] on link "[URL][DOMAIN_NAME]" at bounding box center [656, 90] width 169 height 18
click at [141, 15] on span "Back to Detalle Proyecto" at bounding box center [126, 14] width 69 height 8
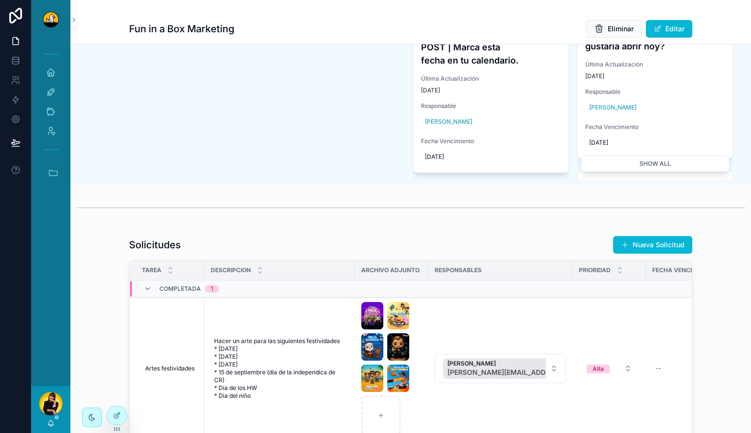
scroll to position [685, 0]
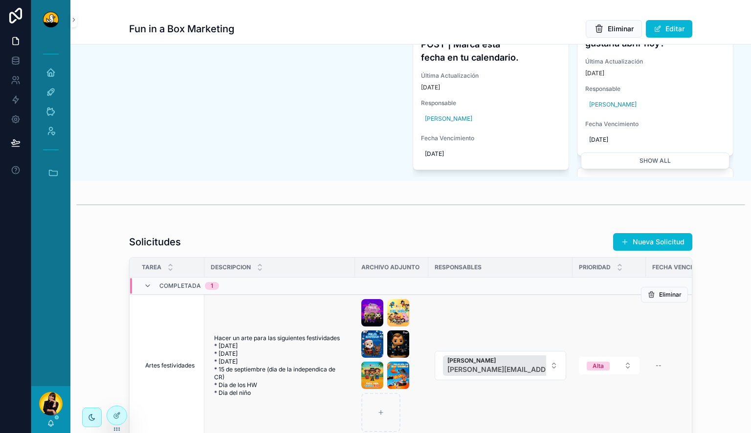
click at [414, 366] on div "scrollable content" at bounding box center [391, 365] width 61 height 133
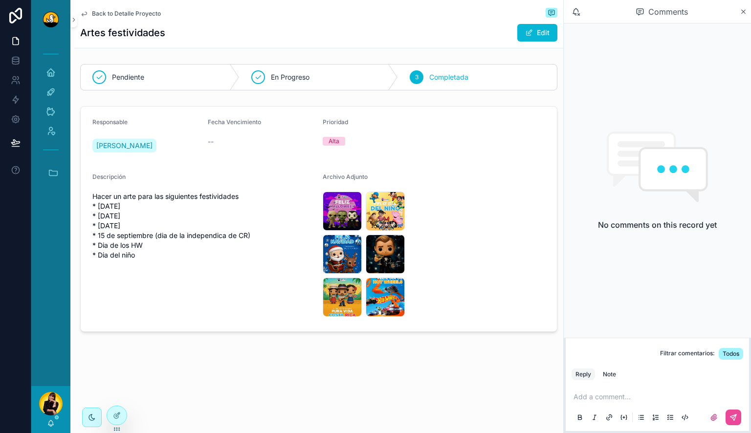
click at [99, 15] on span "Back to Detalle Proyecto" at bounding box center [126, 14] width 69 height 8
